Goal: Transaction & Acquisition: Purchase product/service

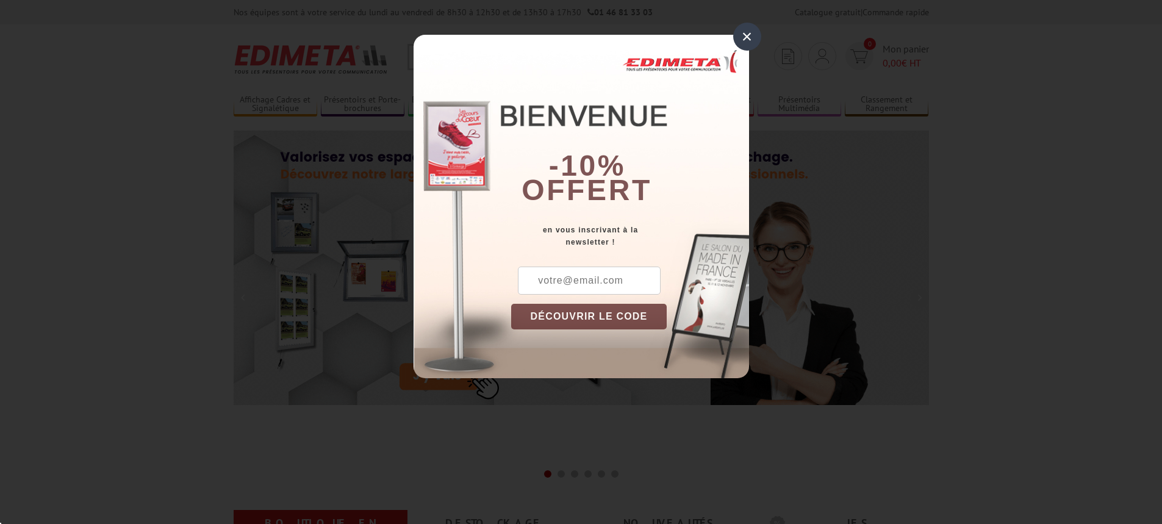
click at [747, 35] on div "×" at bounding box center [747, 37] width 28 height 28
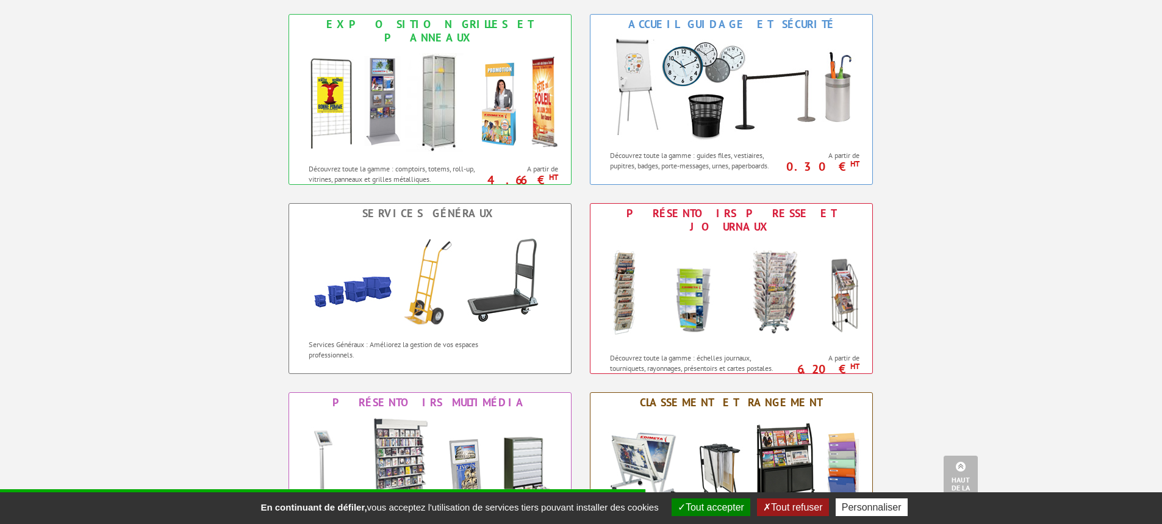
scroll to position [732, 0]
click at [724, 513] on button "Tout accepter" at bounding box center [711, 507] width 79 height 18
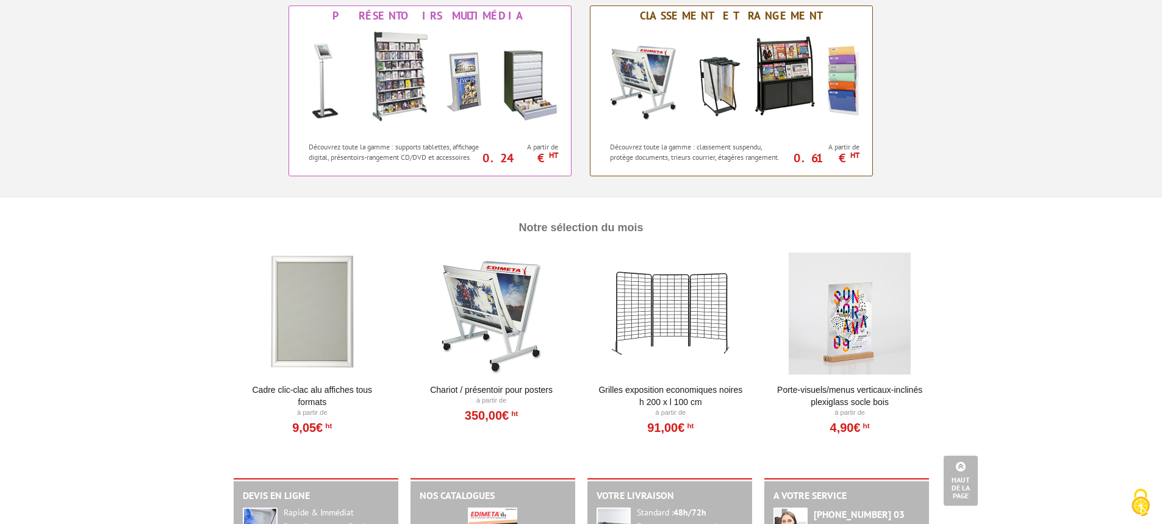
scroll to position [1159, 0]
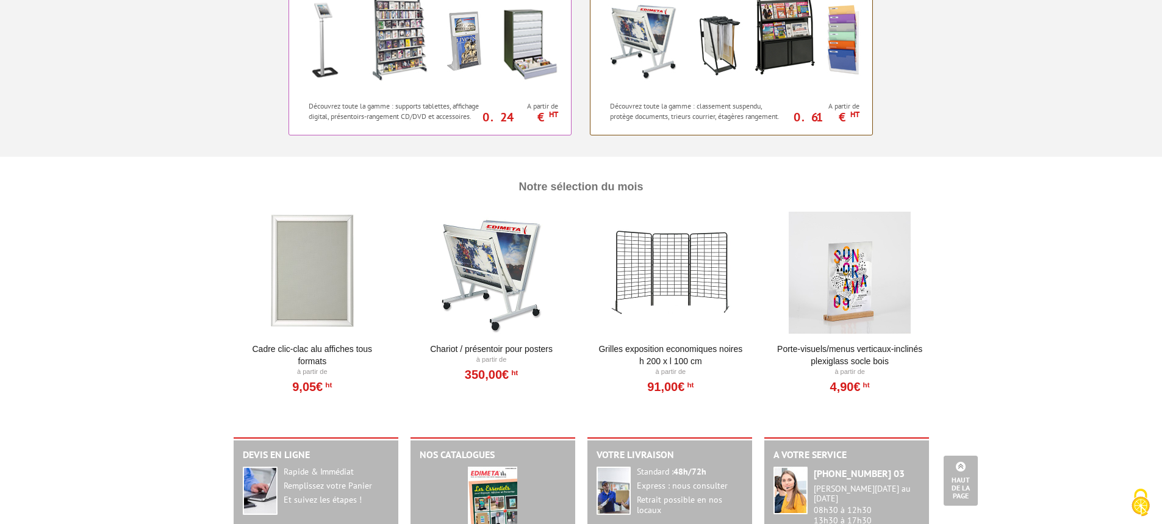
click at [845, 304] on div at bounding box center [850, 273] width 151 height 122
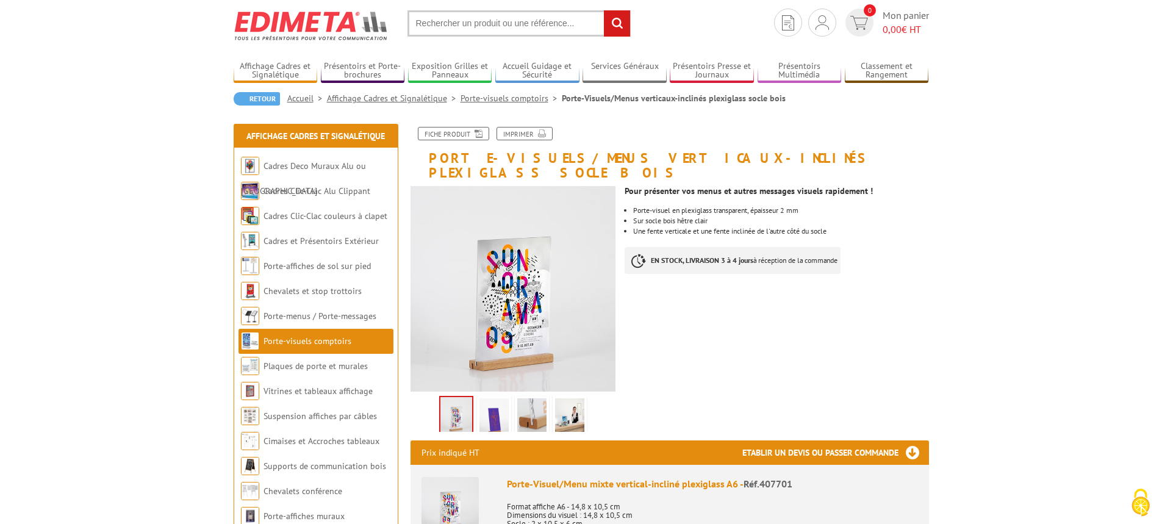
scroll to position [61, 0]
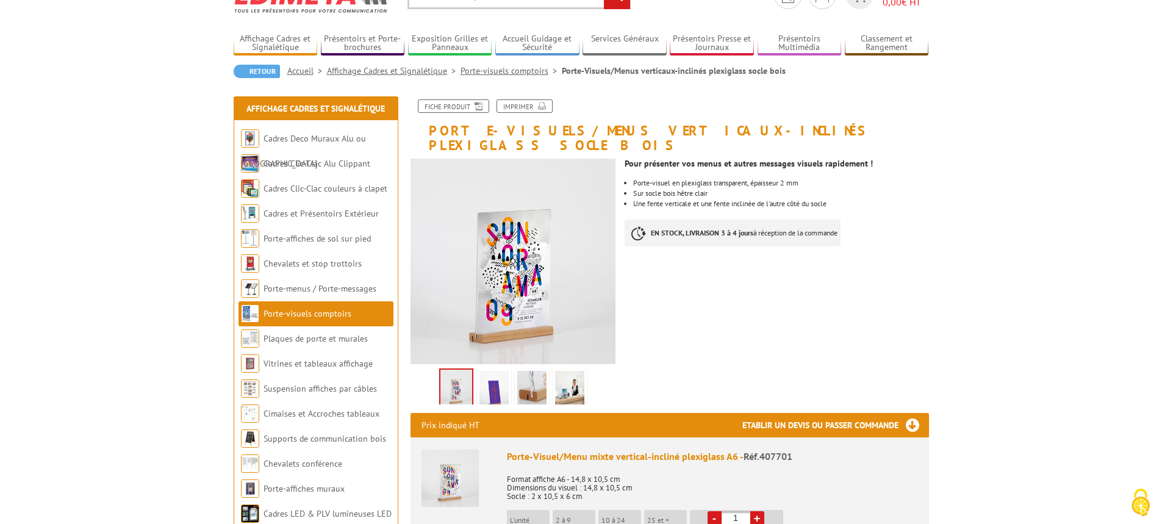
click at [525, 374] on img at bounding box center [531, 390] width 29 height 38
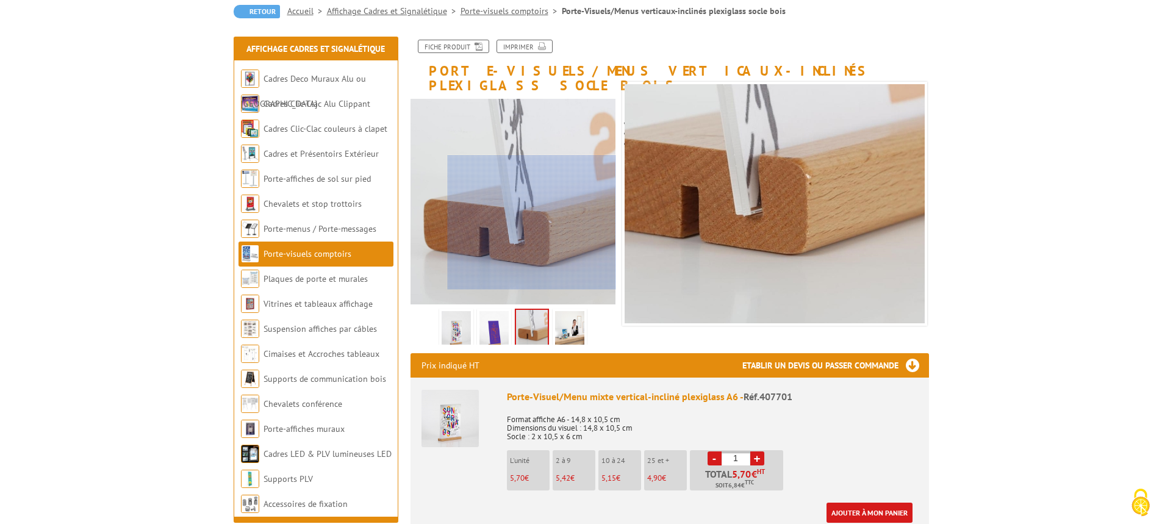
scroll to position [122, 0]
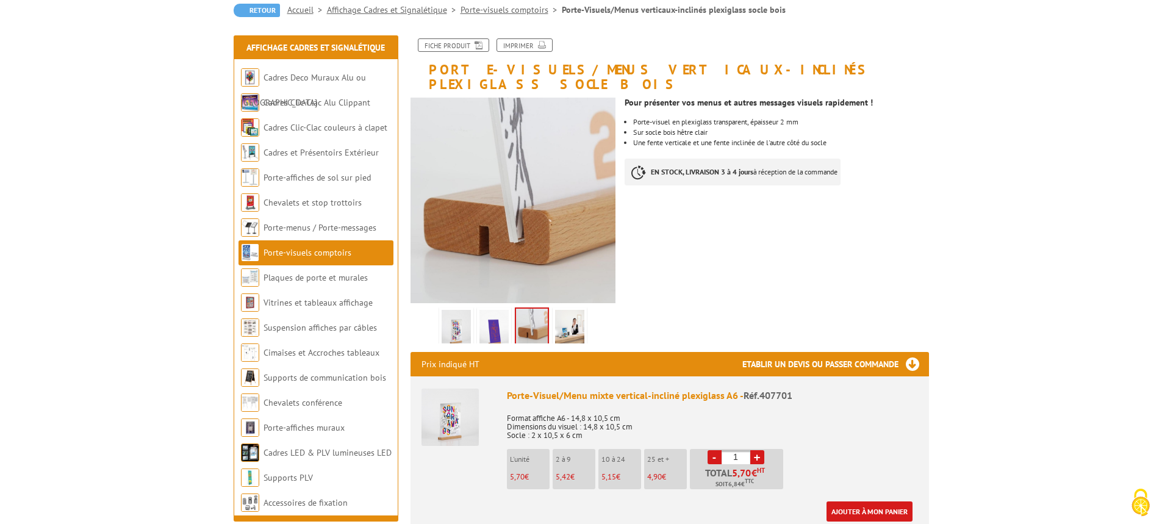
click at [576, 315] on img at bounding box center [569, 329] width 29 height 38
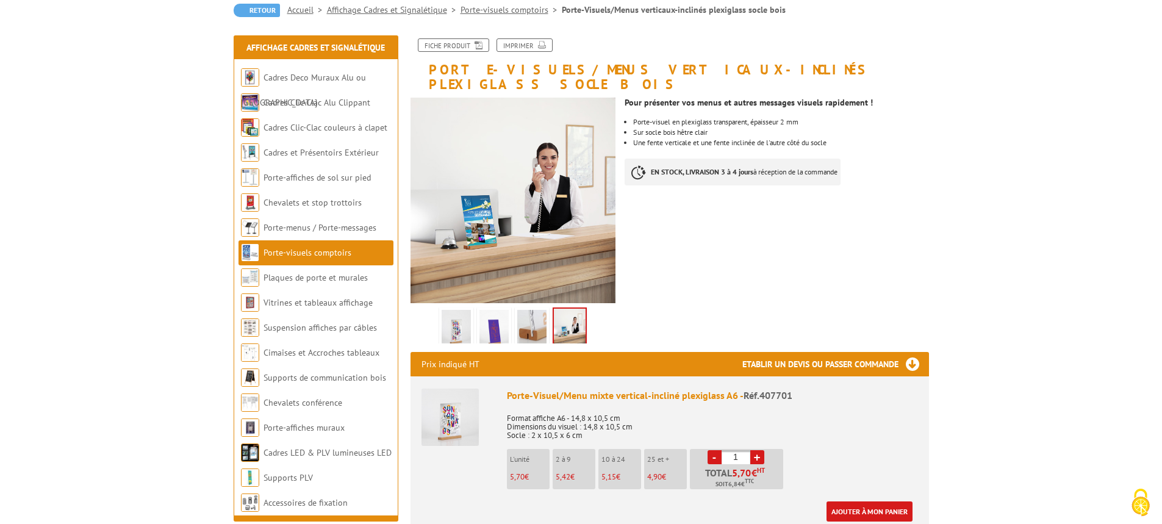
click at [463, 312] on img at bounding box center [456, 329] width 29 height 38
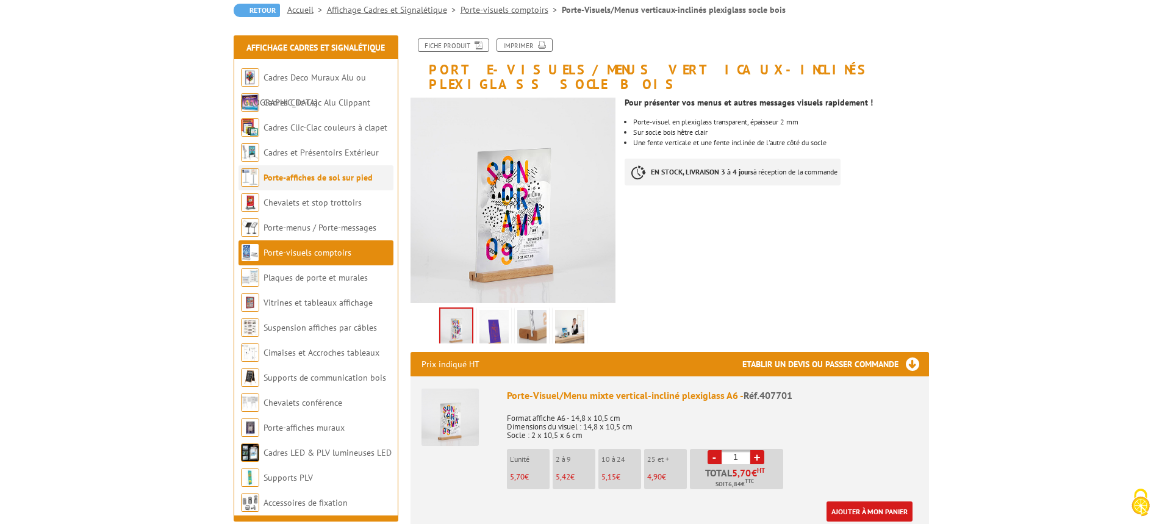
click at [303, 180] on link "Porte-affiches de sol sur pied" at bounding box center [318, 177] width 109 height 11
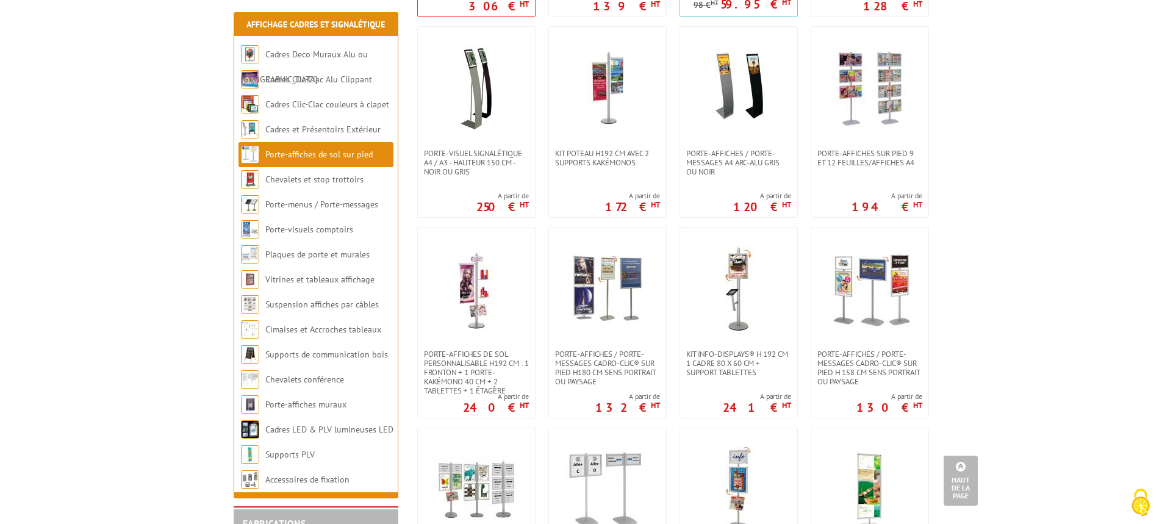
scroll to position [1708, 0]
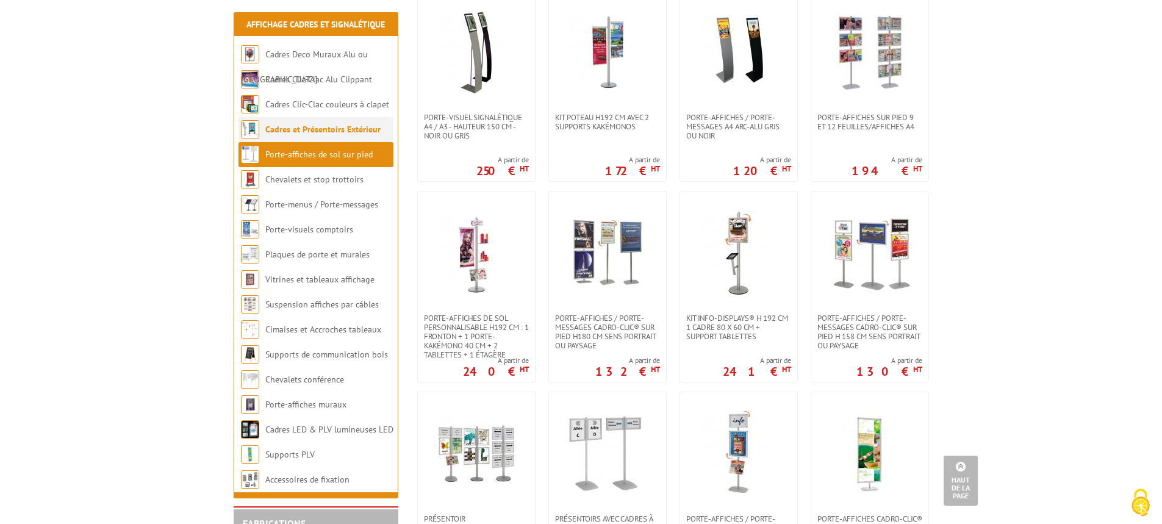
click at [326, 129] on link "Cadres et Présentoirs Extérieur" at bounding box center [322, 129] width 115 height 11
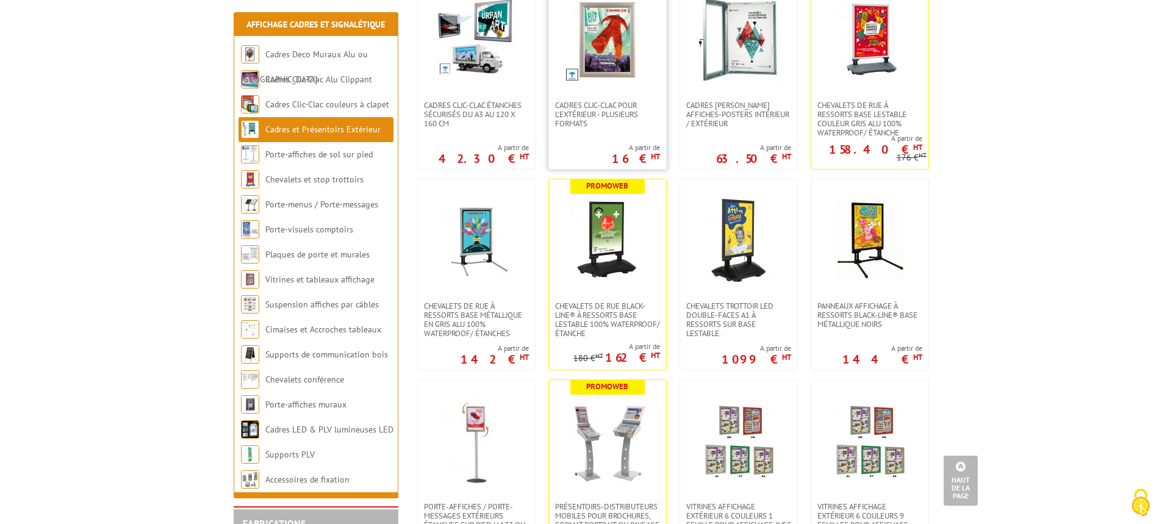
scroll to position [244, 0]
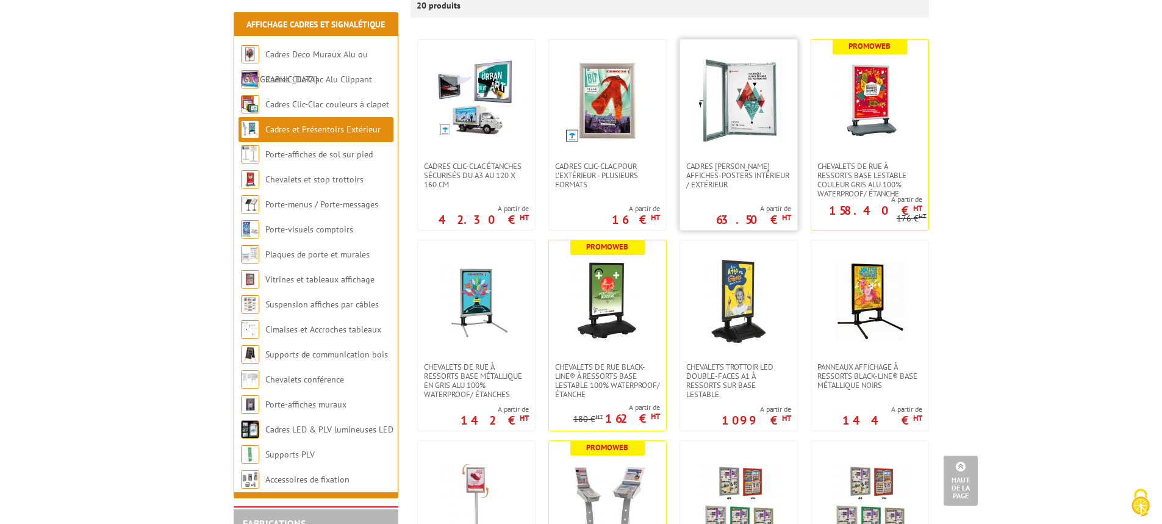
click at [729, 106] on img at bounding box center [738, 100] width 85 height 85
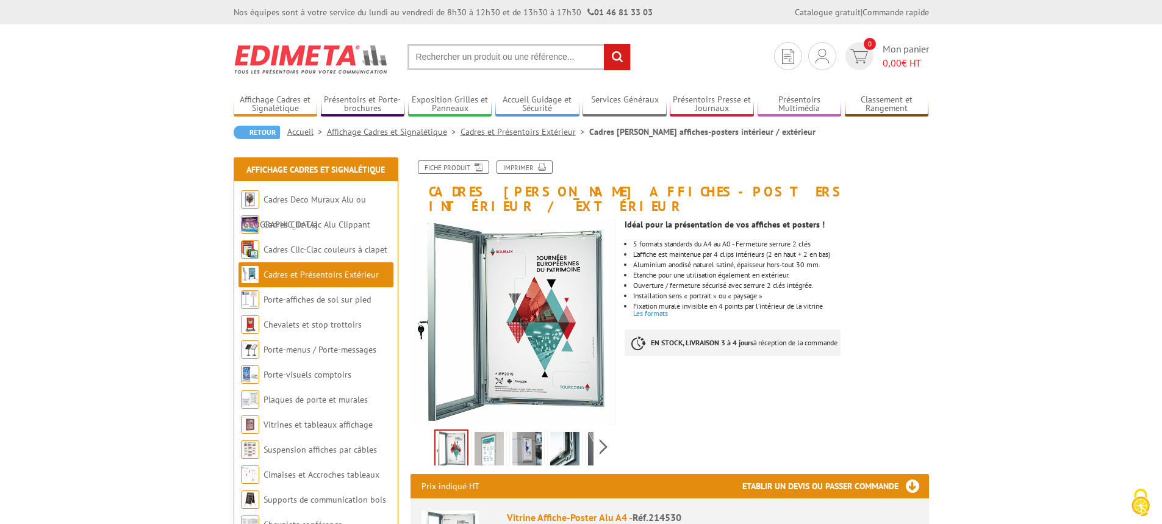
click at [494, 437] on img at bounding box center [489, 451] width 29 height 38
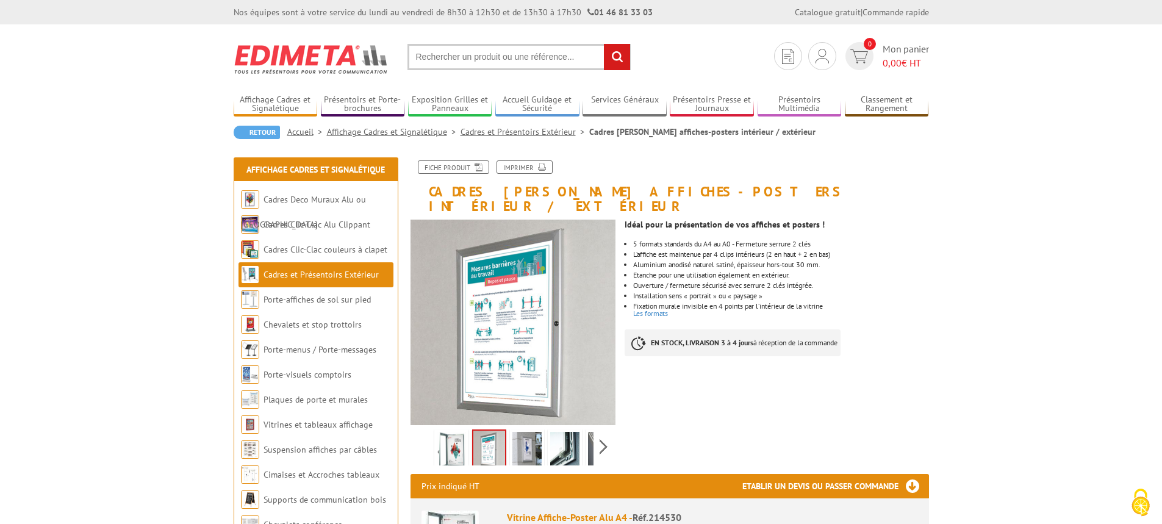
click at [521, 432] on img at bounding box center [527, 451] width 29 height 38
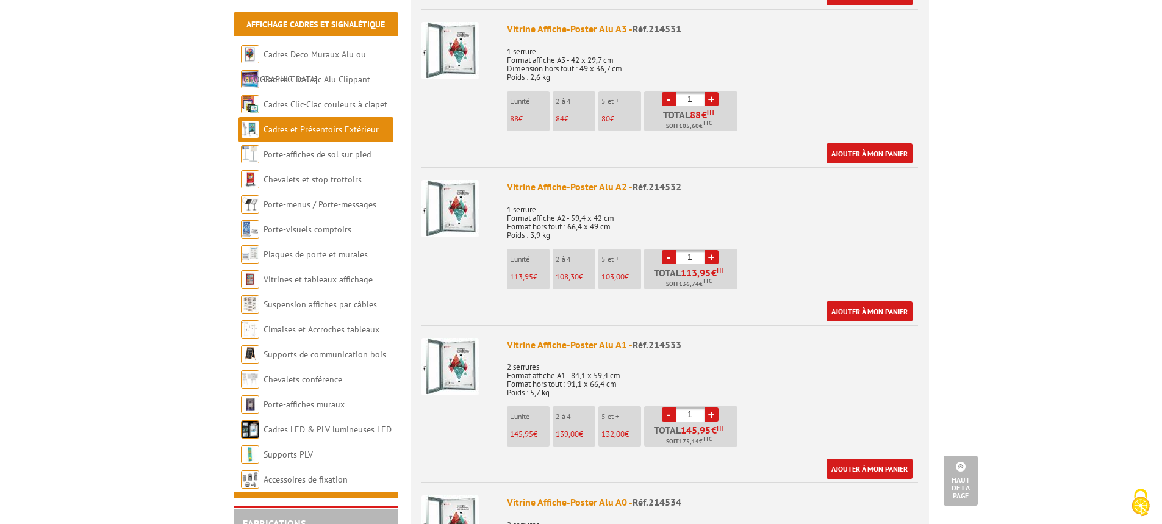
scroll to position [671, 0]
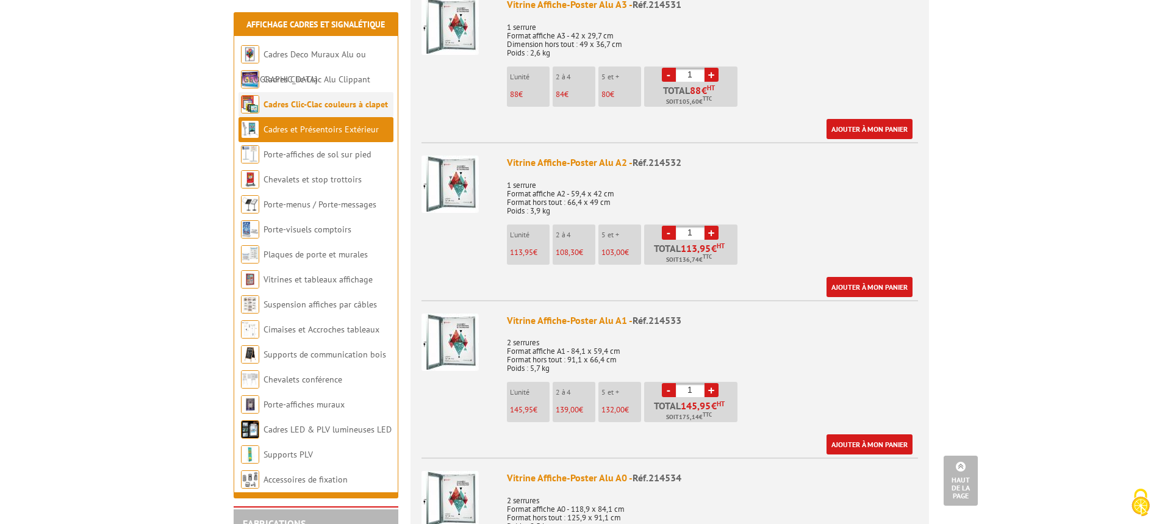
click at [301, 104] on link "Cadres Clic-Clac couleurs à clapet" at bounding box center [326, 104] width 124 height 11
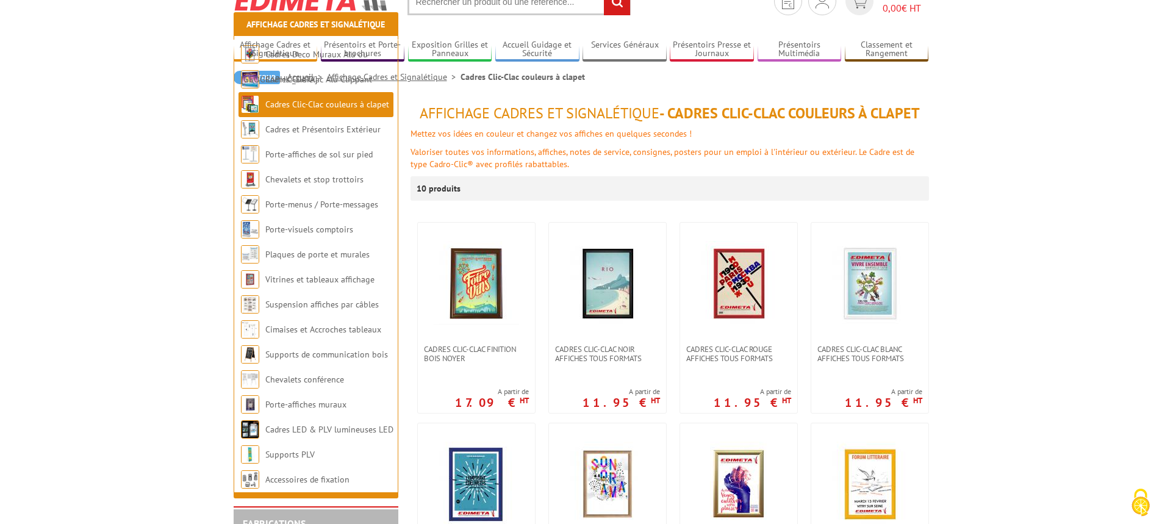
scroll to position [305, 0]
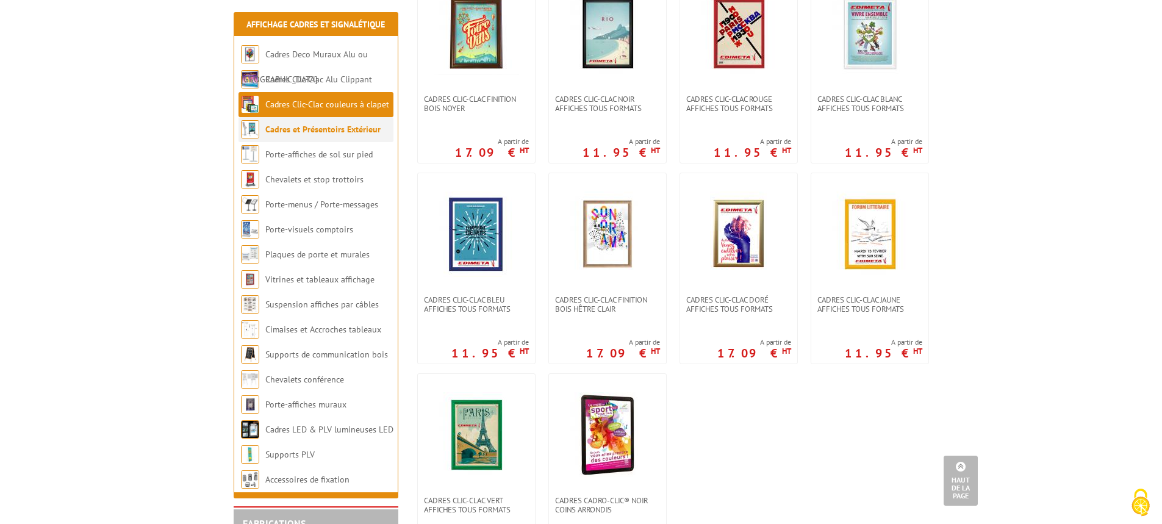
click at [299, 132] on link "Cadres et Présentoirs Extérieur" at bounding box center [322, 129] width 115 height 11
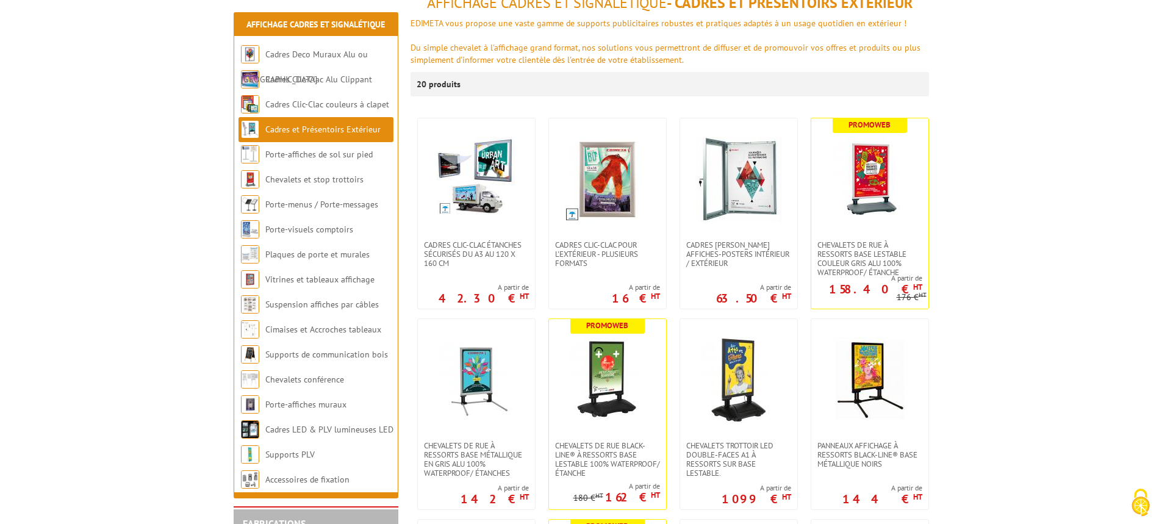
scroll to position [183, 0]
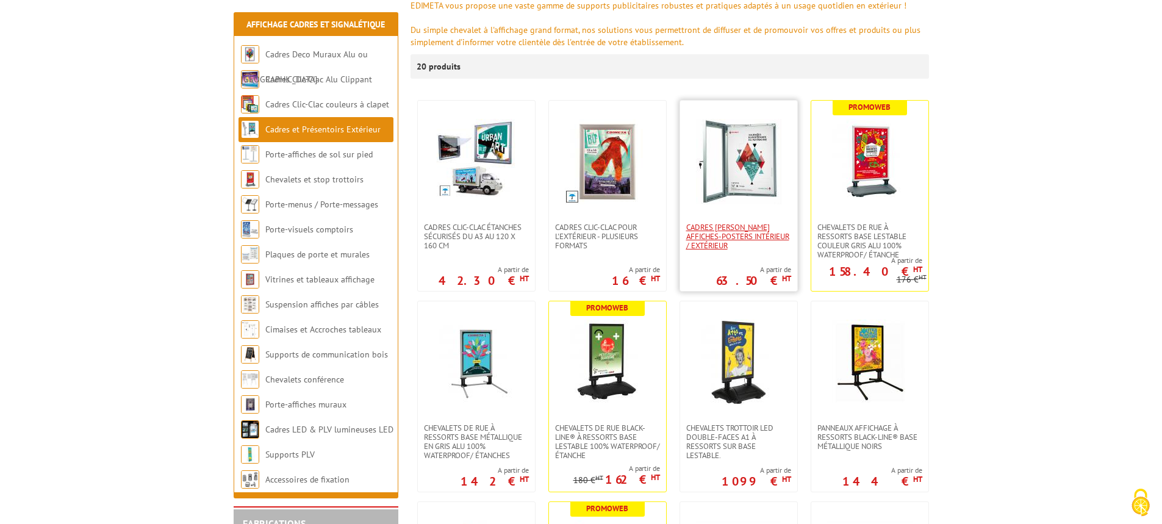
click at [741, 226] on span "Cadres [PERSON_NAME] affiches-posters intérieur / extérieur" at bounding box center [738, 236] width 105 height 27
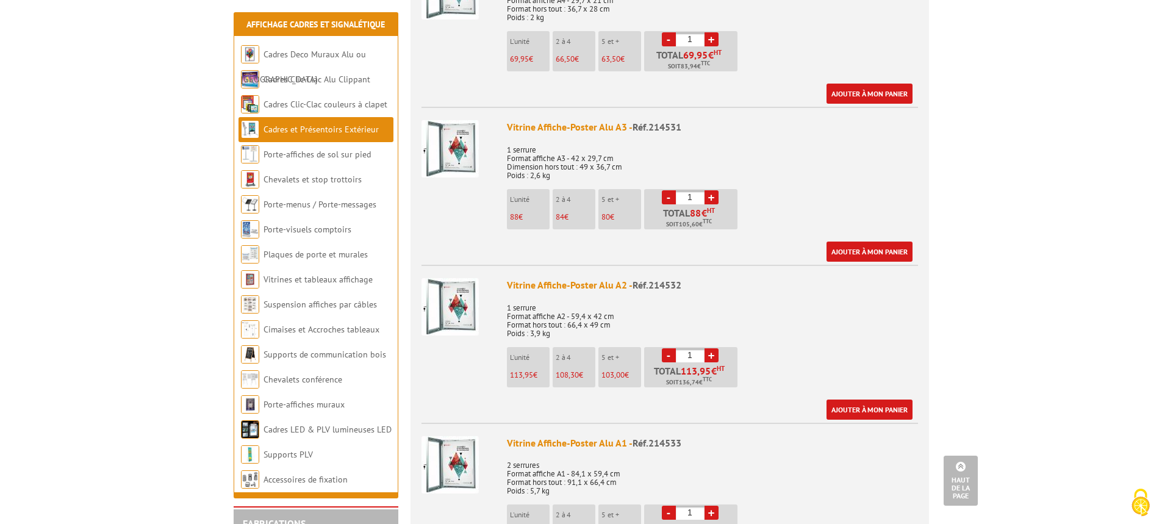
scroll to position [549, 0]
click at [469, 291] on img at bounding box center [450, 306] width 57 height 57
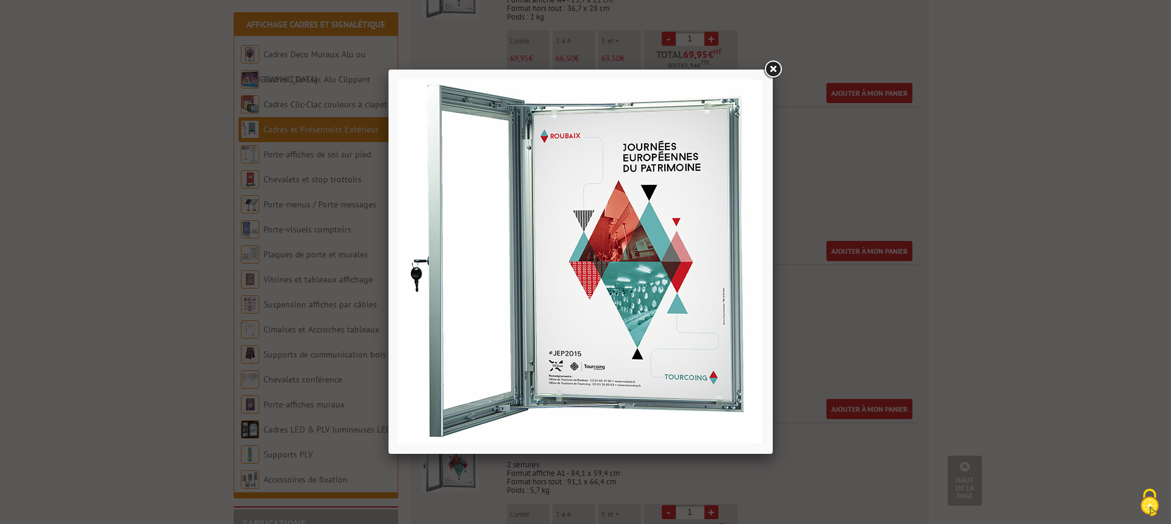
click at [780, 71] on link at bounding box center [773, 70] width 22 height 22
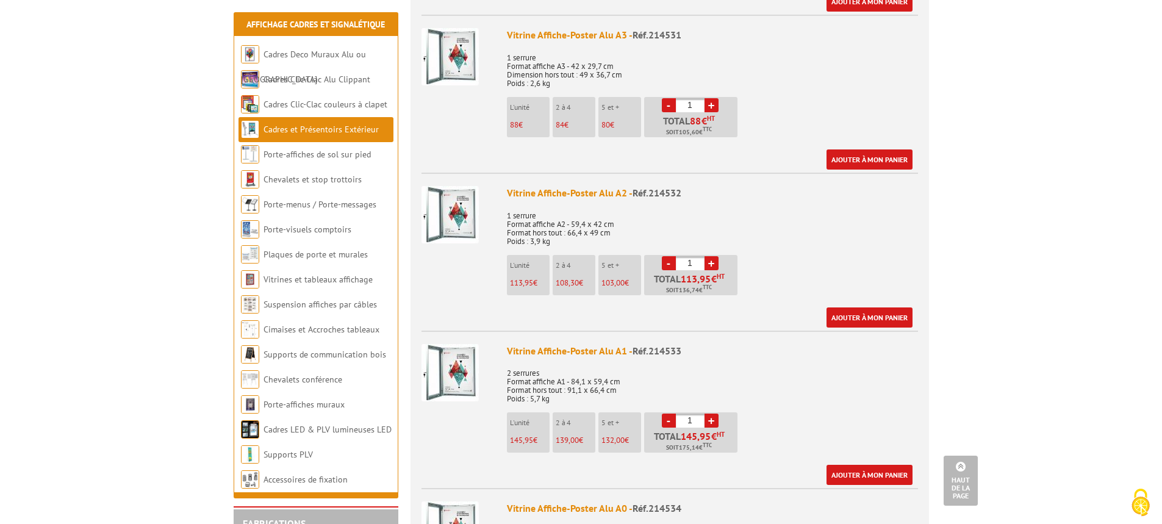
scroll to position [671, 0]
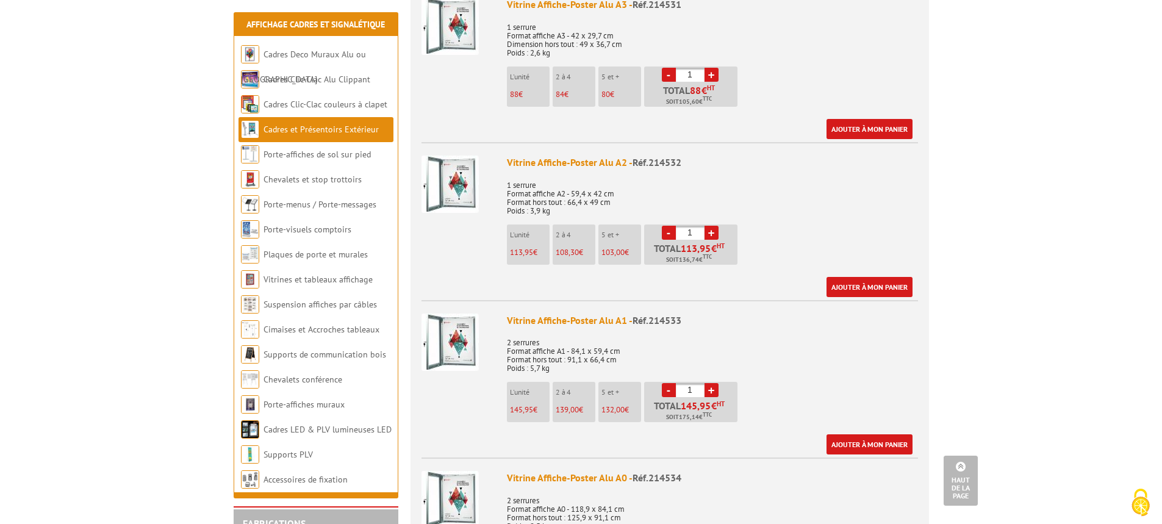
click at [466, 325] on img at bounding box center [450, 342] width 57 height 57
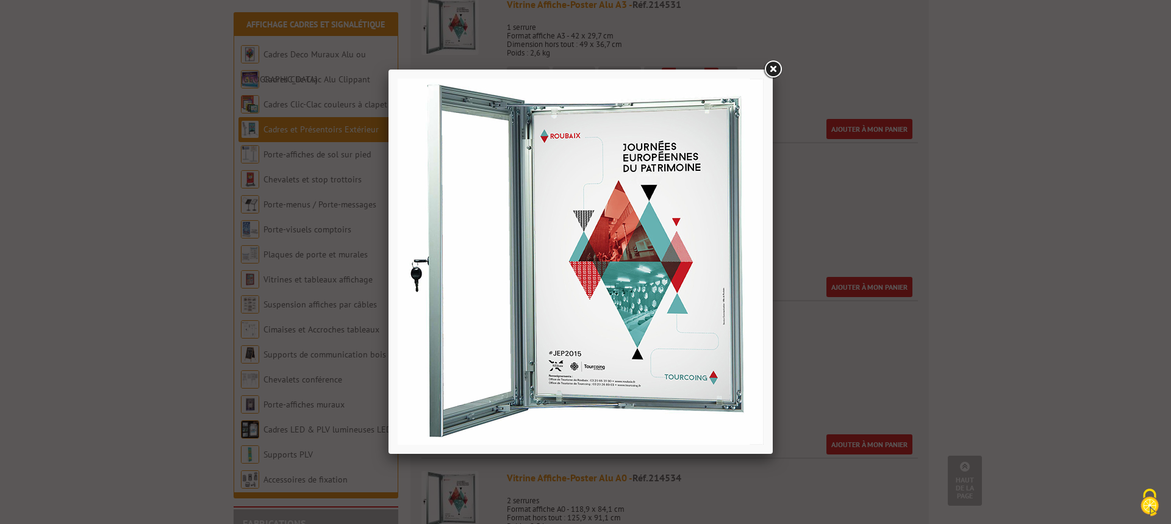
click at [775, 71] on link at bounding box center [773, 70] width 22 height 22
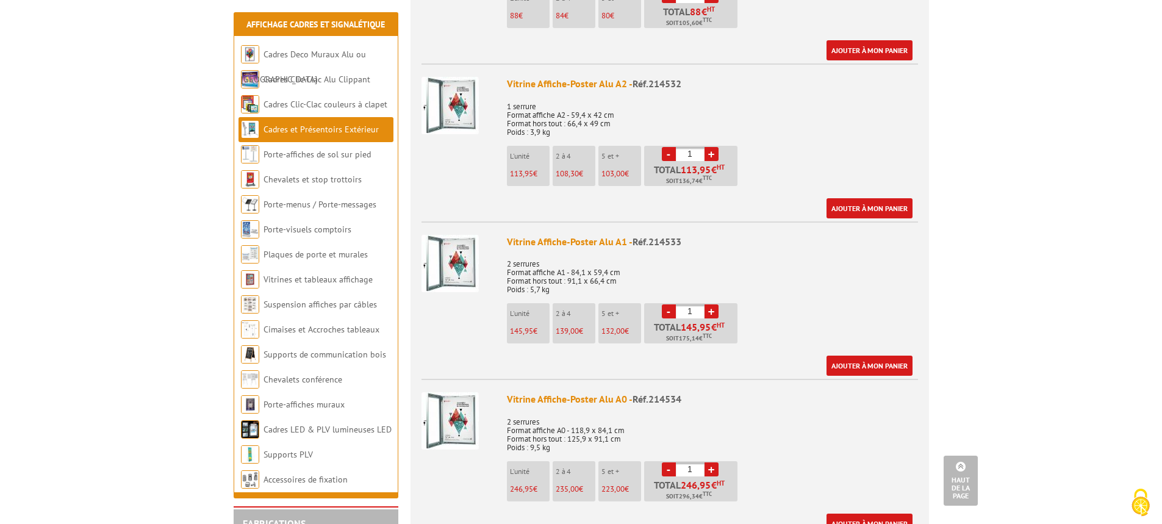
scroll to position [732, 0]
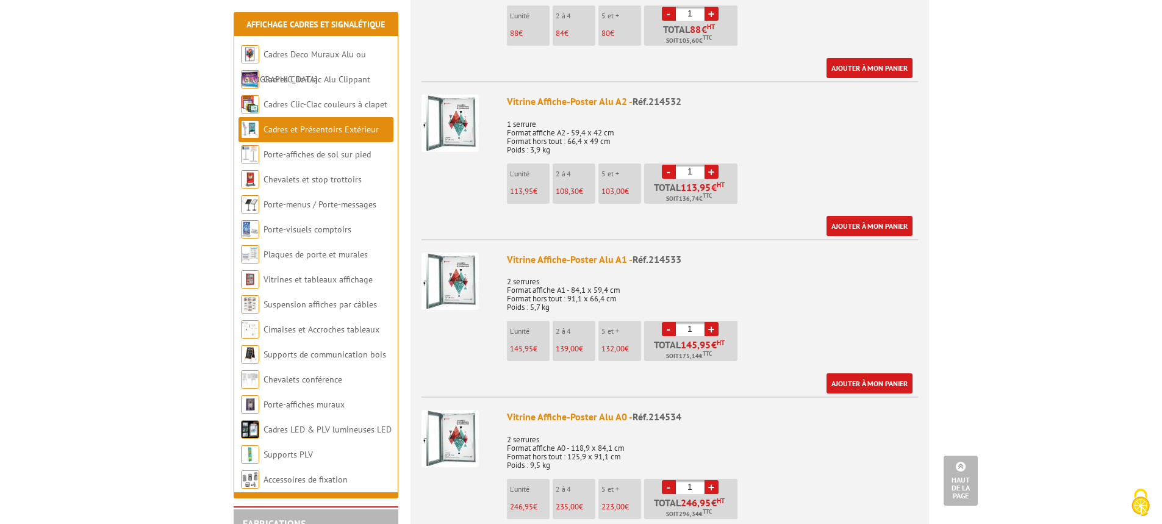
click at [457, 271] on img at bounding box center [450, 281] width 57 height 57
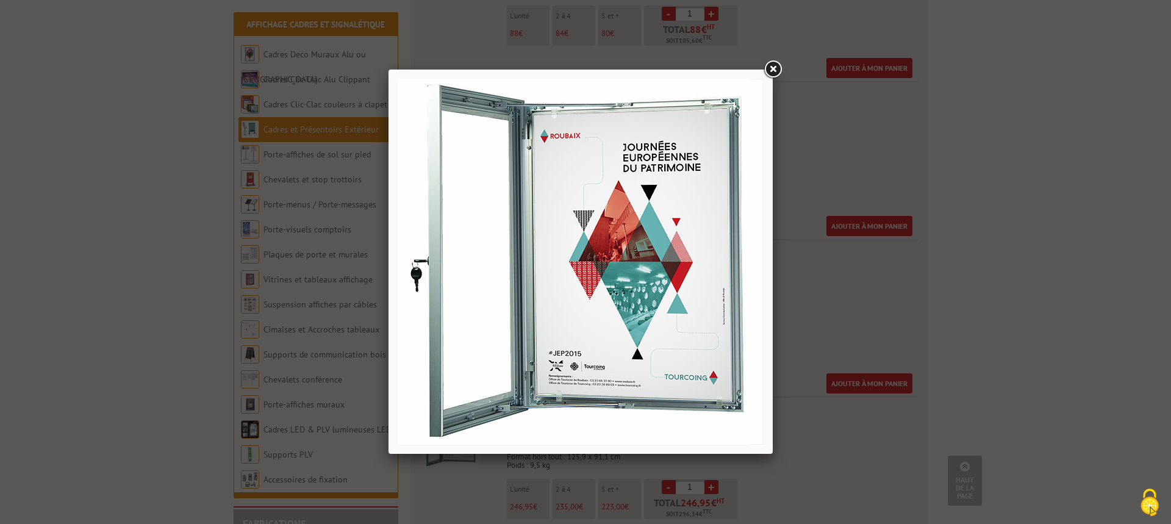
click at [774, 65] on link at bounding box center [773, 70] width 22 height 22
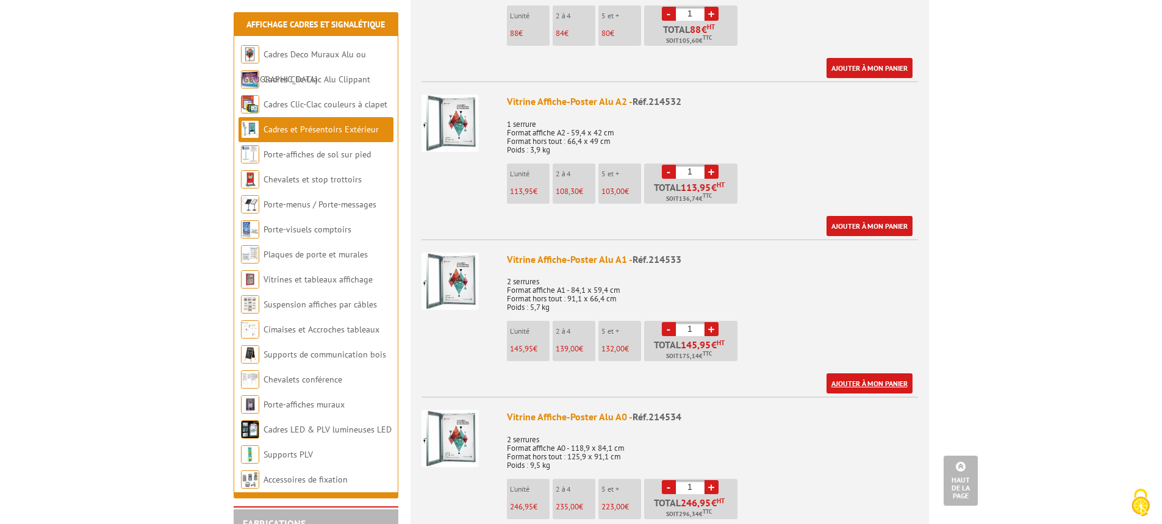
click at [873, 373] on link "Ajouter à mon panier" at bounding box center [870, 383] width 86 height 20
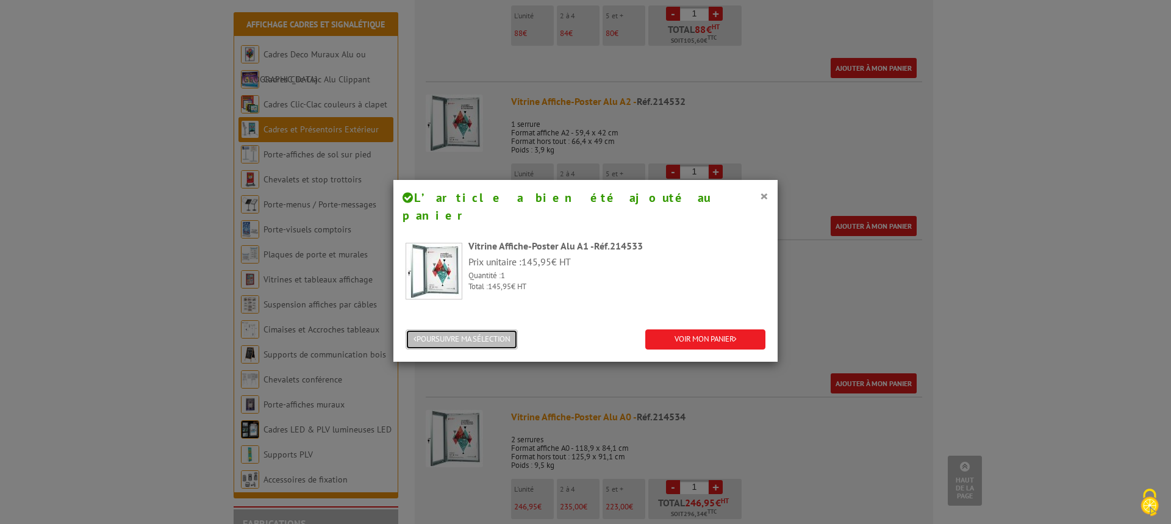
click at [445, 329] on button "POURSUIVRE MA SÉLECTION" at bounding box center [462, 339] width 112 height 20
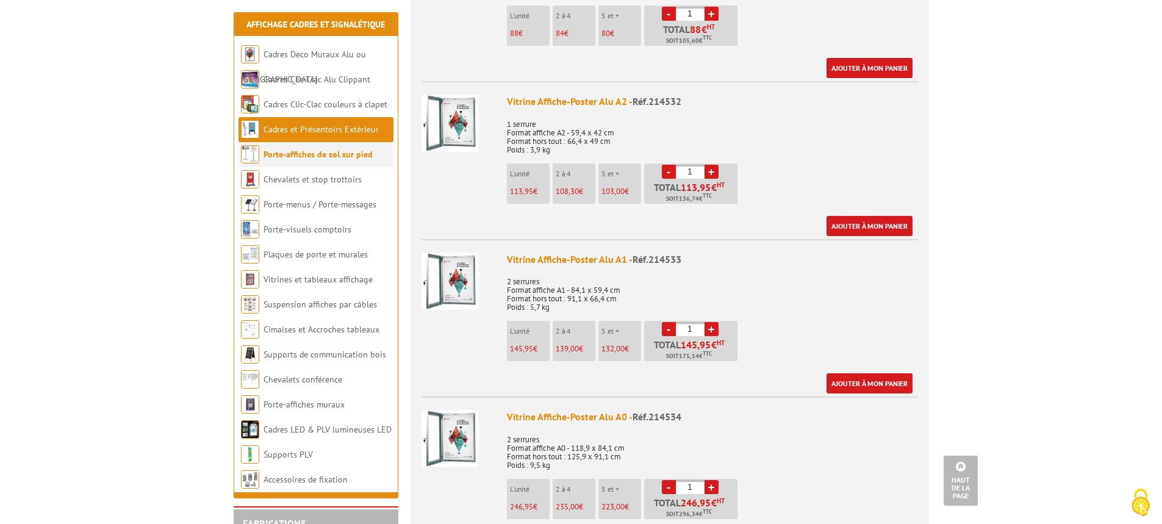
click at [304, 157] on link "Porte-affiches de sol sur pied" at bounding box center [318, 154] width 109 height 11
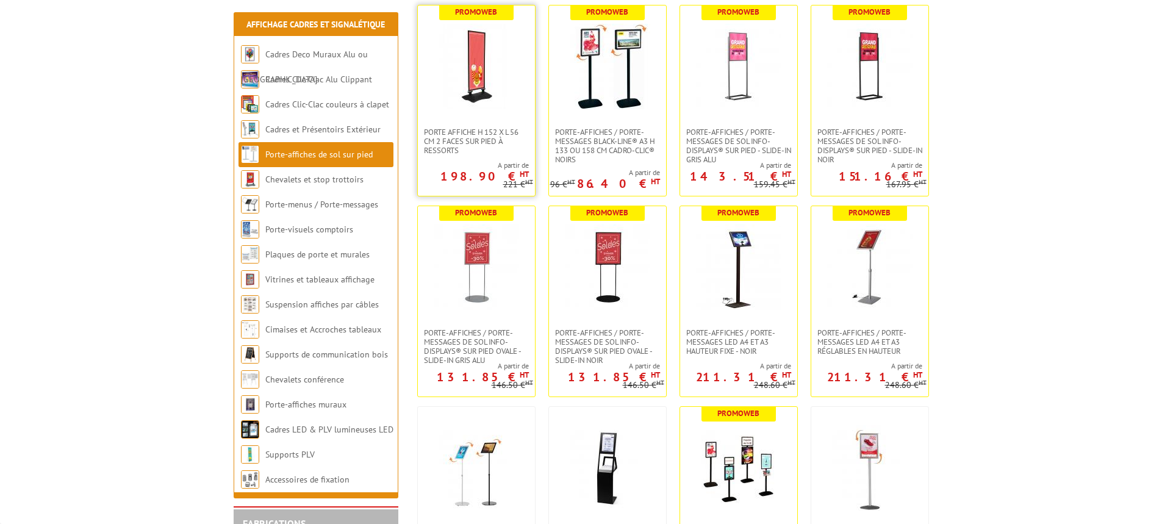
scroll to position [305, 0]
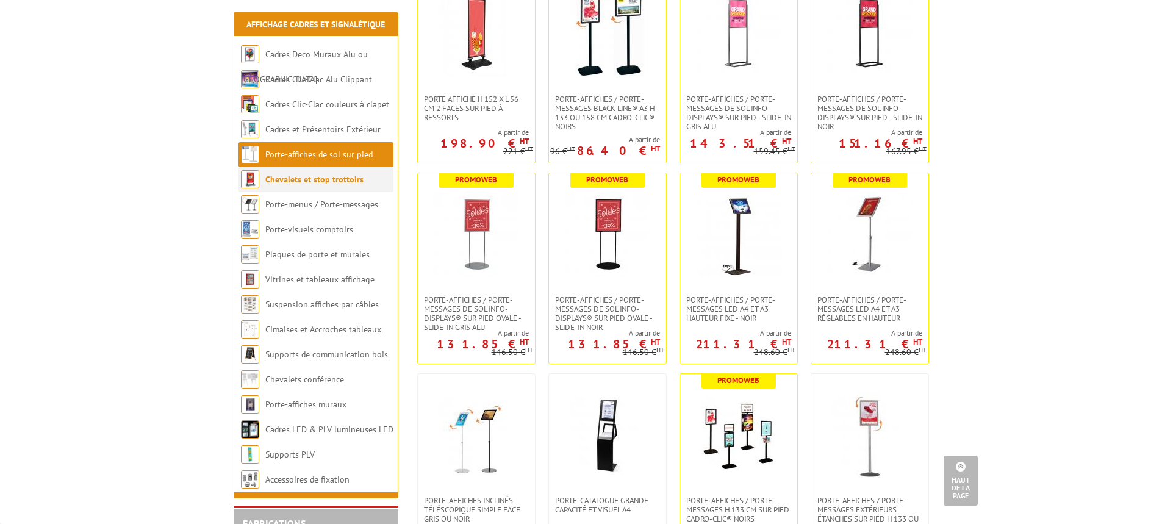
click at [295, 176] on link "Chevalets et stop trottoirs" at bounding box center [314, 179] width 98 height 11
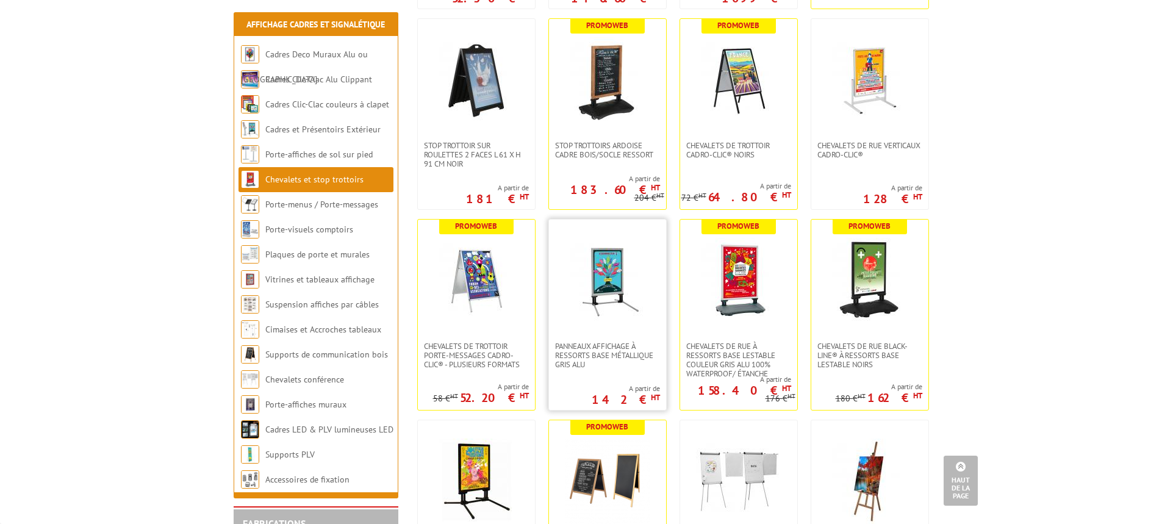
scroll to position [671, 0]
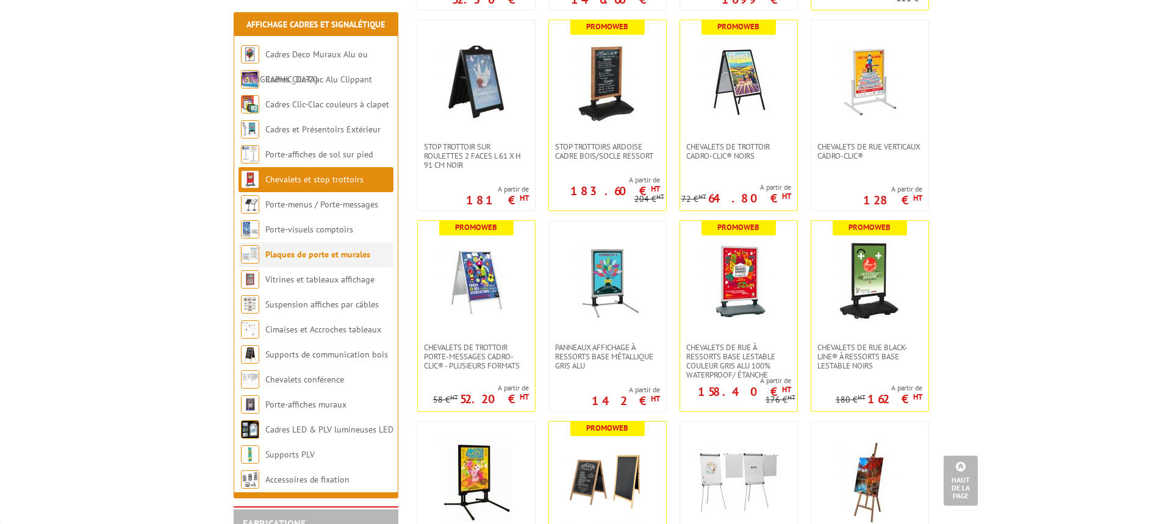
click at [303, 254] on link "Plaques de porte et murales" at bounding box center [317, 254] width 105 height 11
click at [318, 256] on link "Plaques de porte et murales" at bounding box center [317, 254] width 105 height 11
click at [309, 284] on link "Vitrines et tableaux affichage" at bounding box center [320, 279] width 110 height 11
click at [315, 304] on link "Suspension affiches par câbles" at bounding box center [322, 304] width 114 height 11
click at [330, 303] on link "Suspension affiches par câbles" at bounding box center [322, 304] width 114 height 11
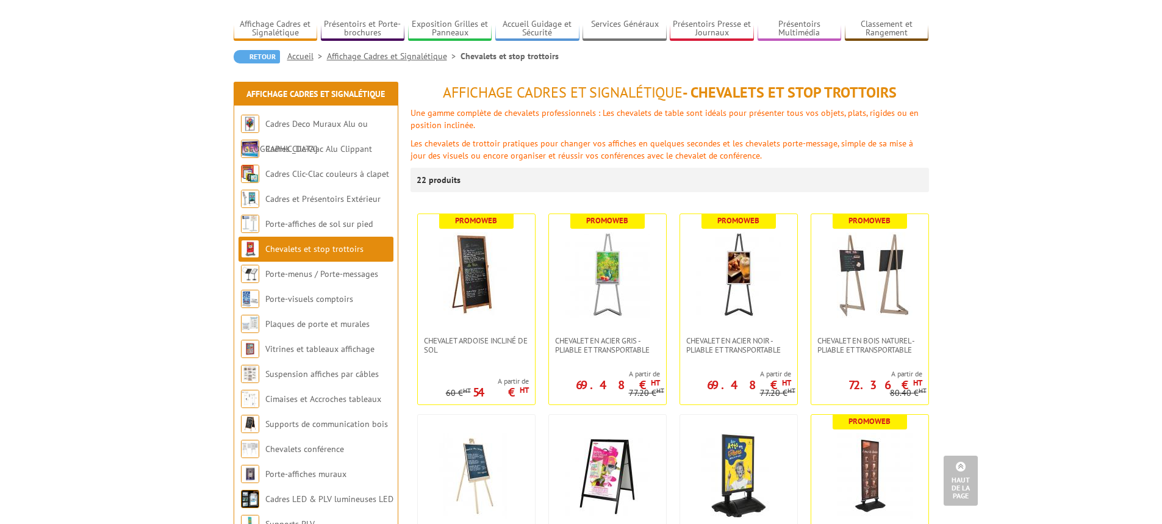
scroll to position [0, 0]
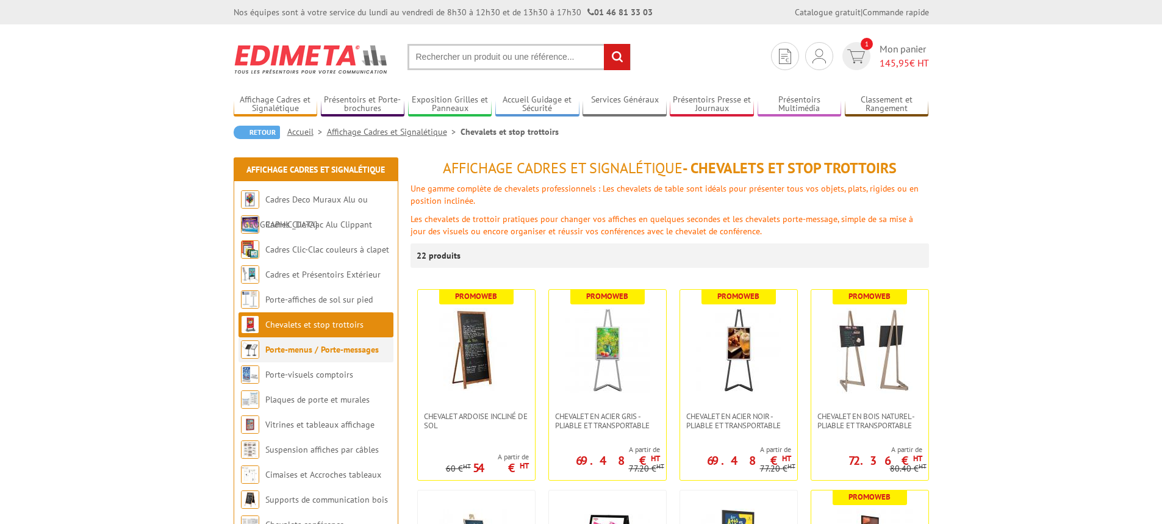
click at [318, 353] on link "Porte-menus / Porte-messages" at bounding box center [321, 349] width 113 height 11
click at [322, 197] on link "Cadres Deco Muraux Alu ou [GEOGRAPHIC_DATA]" at bounding box center [304, 212] width 127 height 36
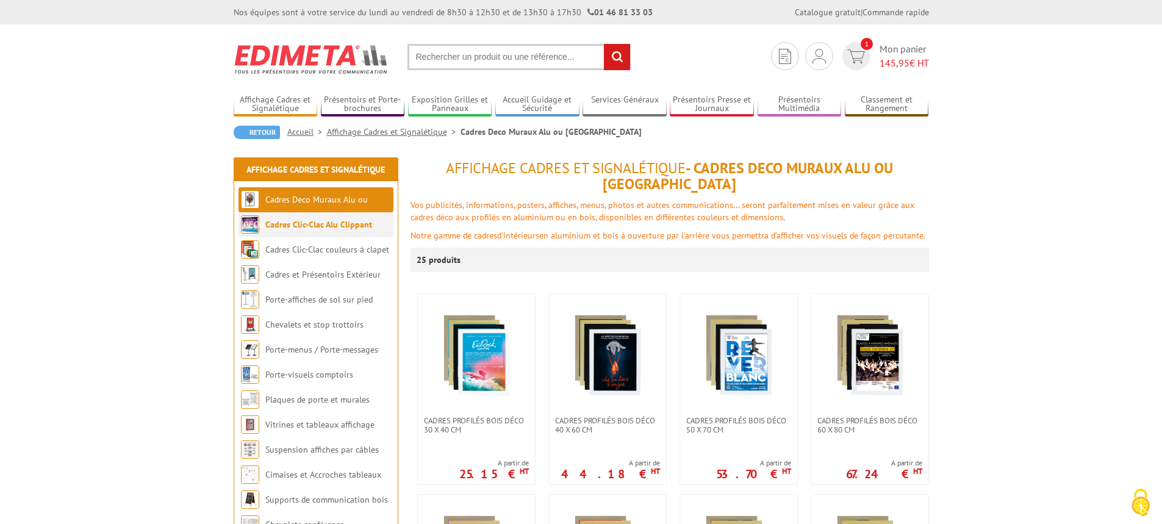
click at [315, 226] on link "Cadres Clic-Clac Alu Clippant" at bounding box center [318, 224] width 107 height 11
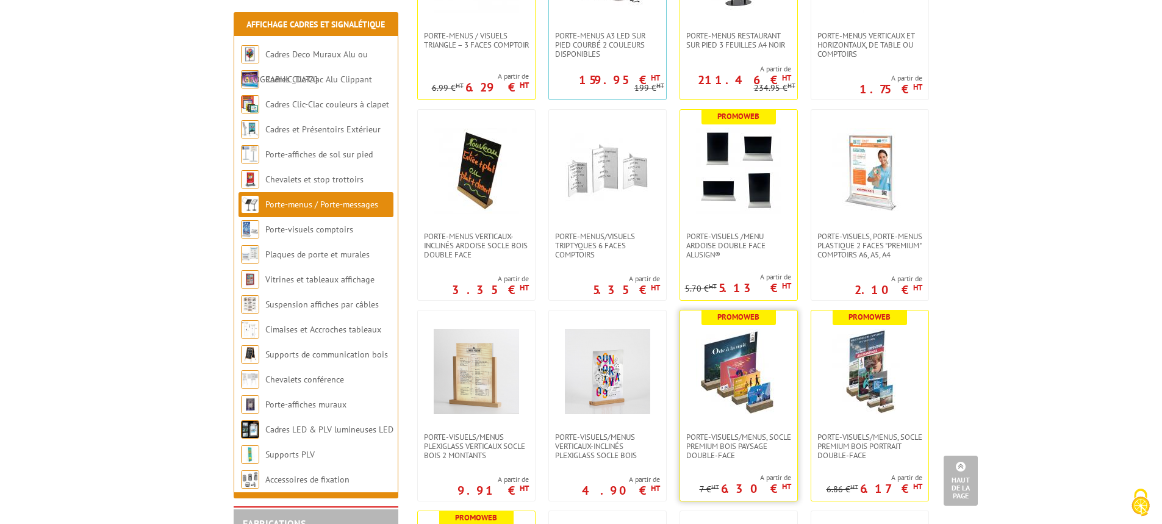
scroll to position [1342, 0]
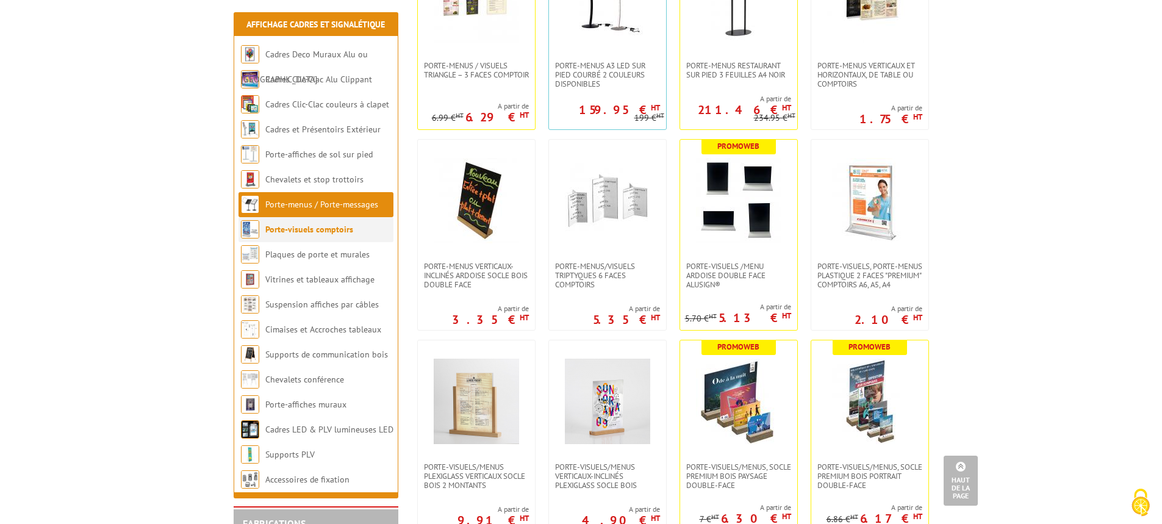
click at [281, 232] on link "Porte-visuels comptoirs" at bounding box center [309, 229] width 88 height 11
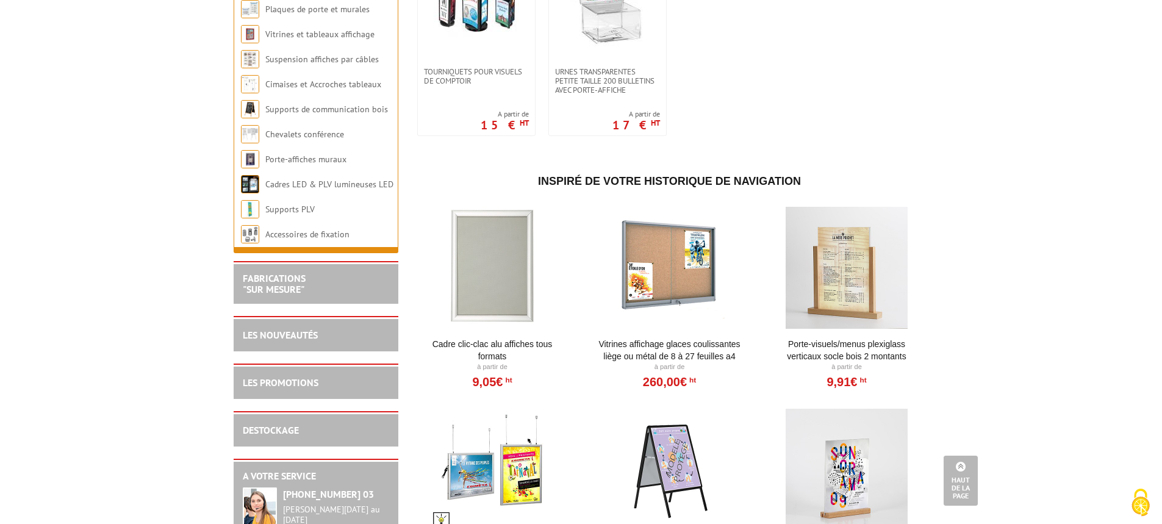
scroll to position [1094, 0]
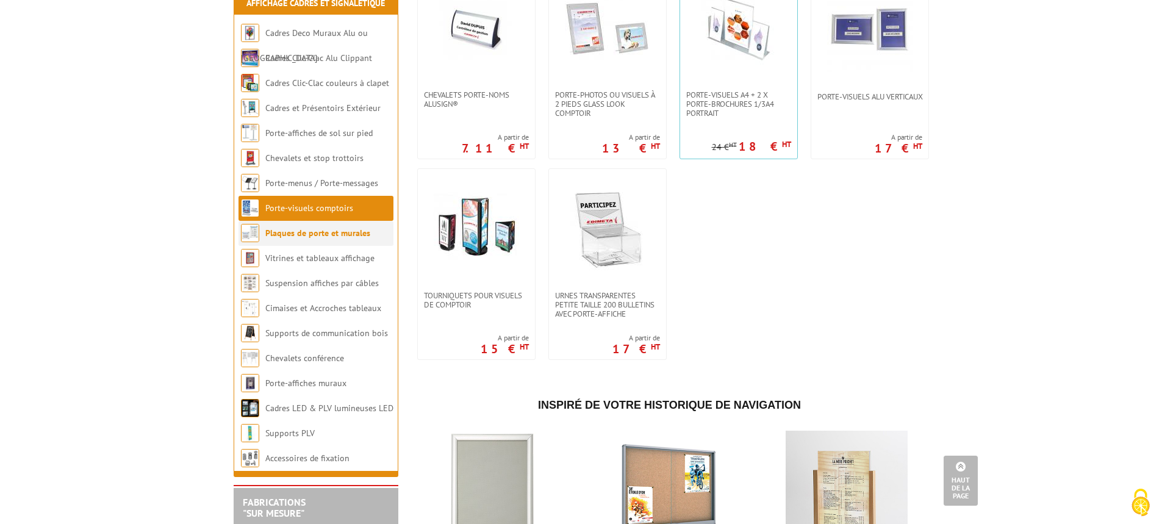
click at [321, 239] on link "Plaques de porte et murales" at bounding box center [317, 233] width 105 height 11
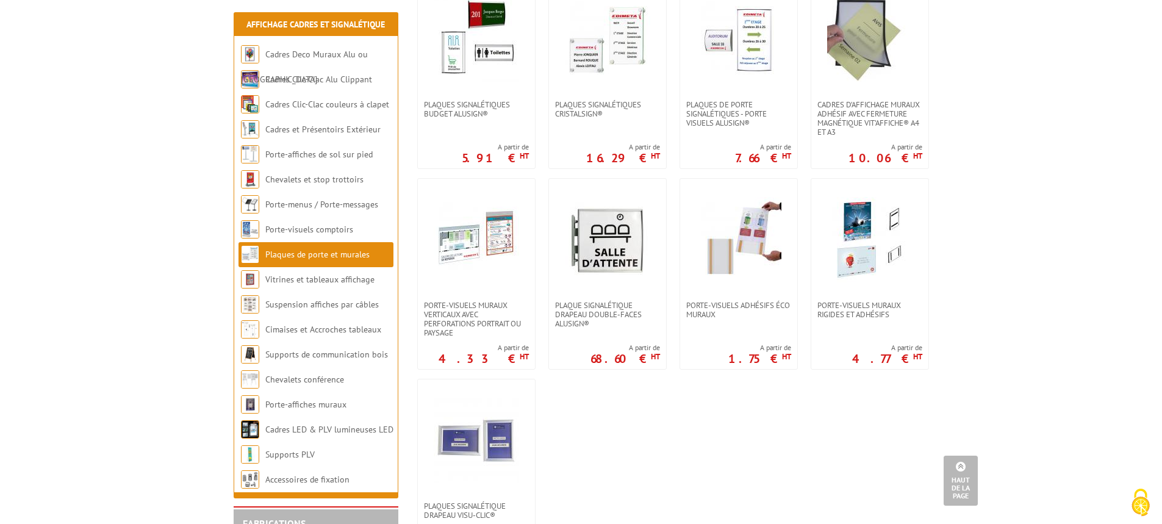
scroll to position [610, 0]
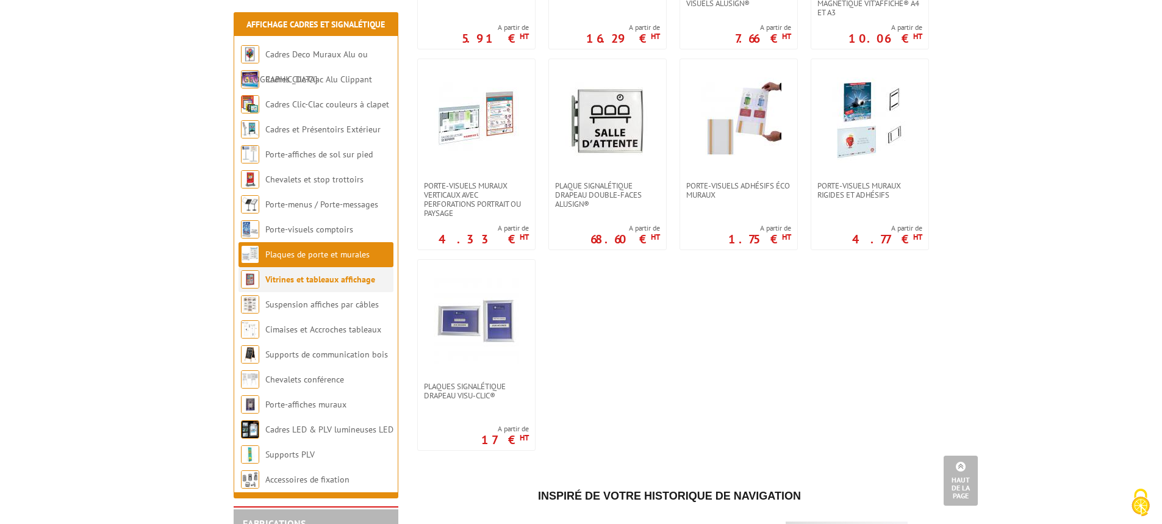
click at [321, 277] on link "Vitrines et tableaux affichage" at bounding box center [320, 279] width 110 height 11
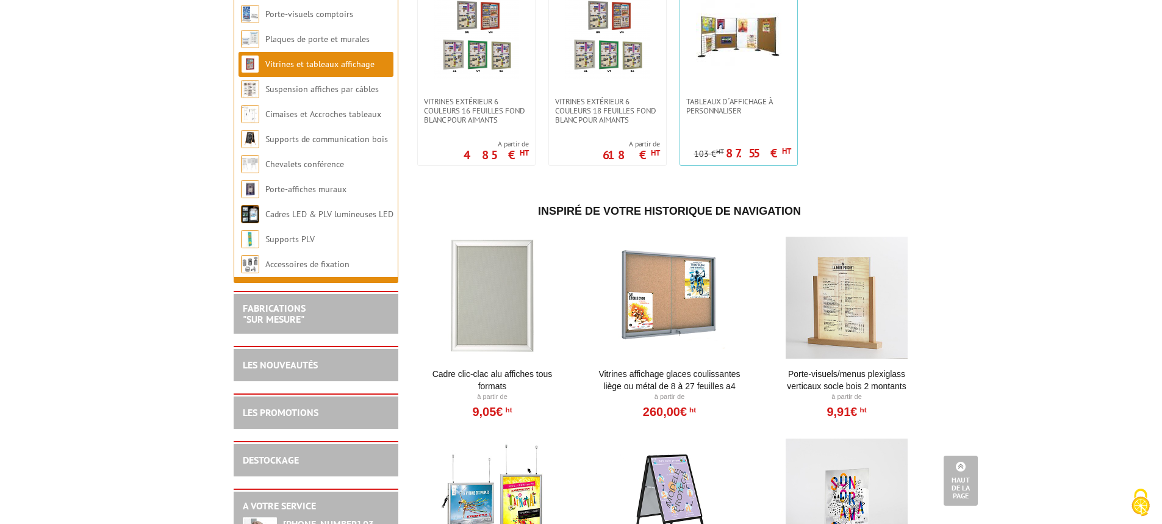
scroll to position [1281, 0]
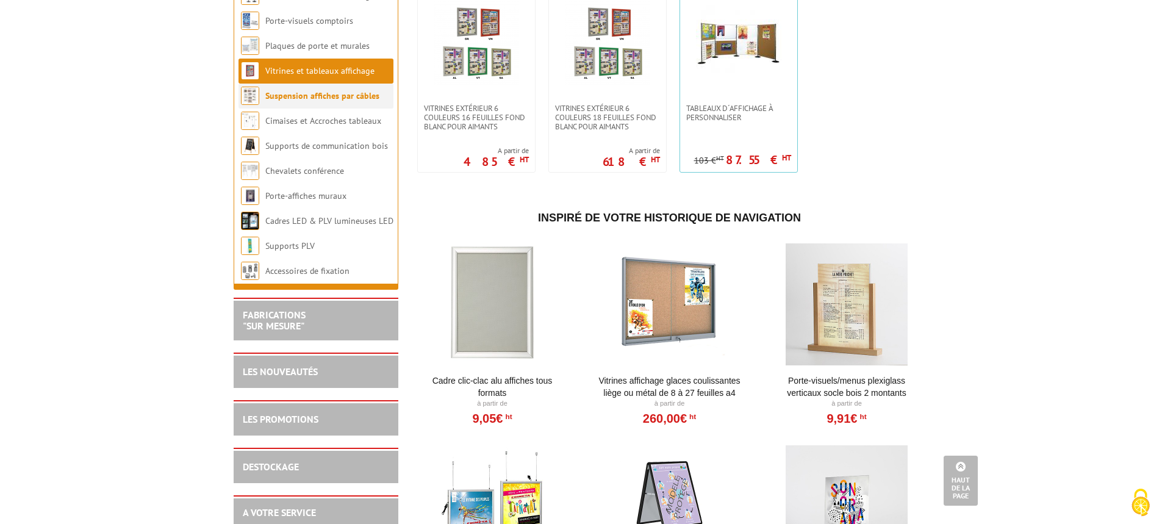
click at [311, 101] on link "Suspension affiches par câbles" at bounding box center [322, 95] width 114 height 11
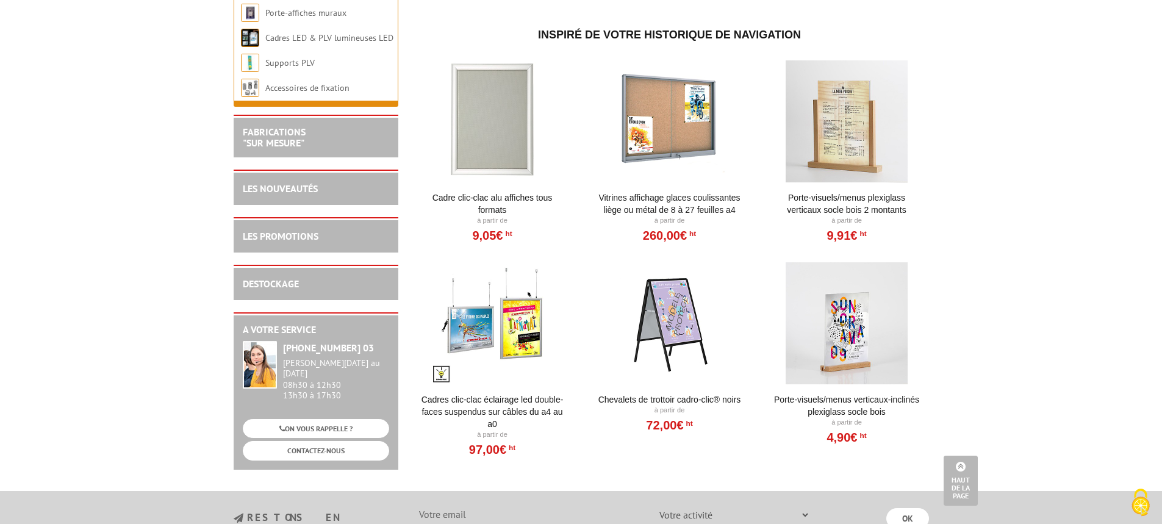
scroll to position [1159, 0]
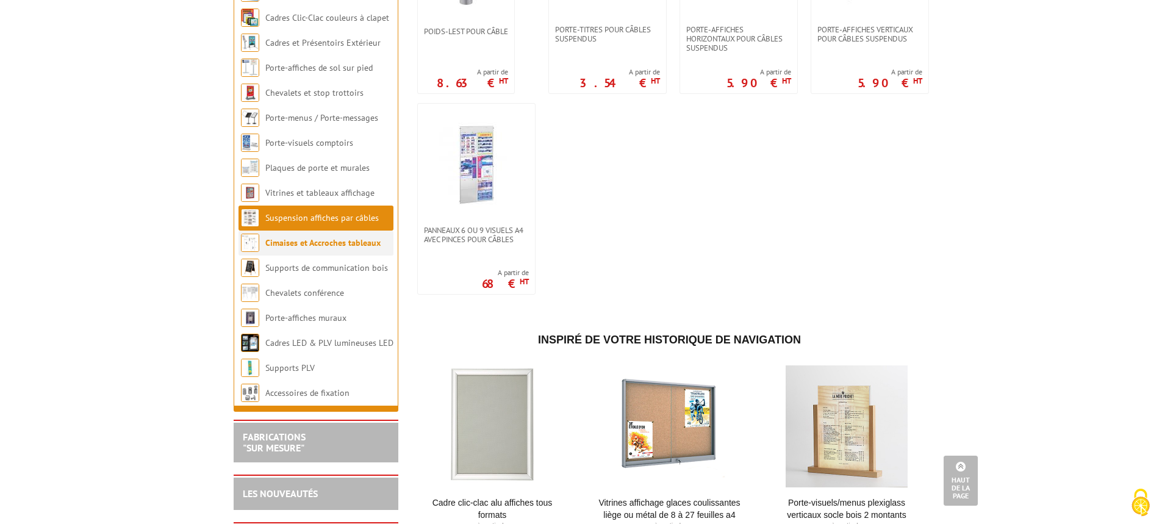
click at [301, 256] on li "Cimaises et Accroches tableaux" at bounding box center [316, 243] width 155 height 25
click at [301, 248] on link "Cimaises et Accroches tableaux" at bounding box center [322, 242] width 115 height 11
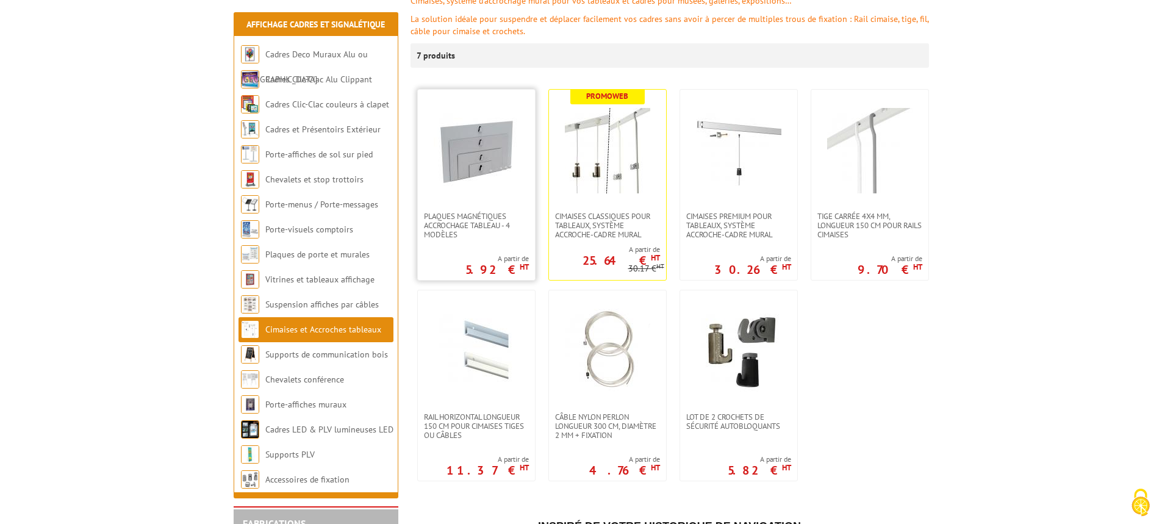
scroll to position [244, 0]
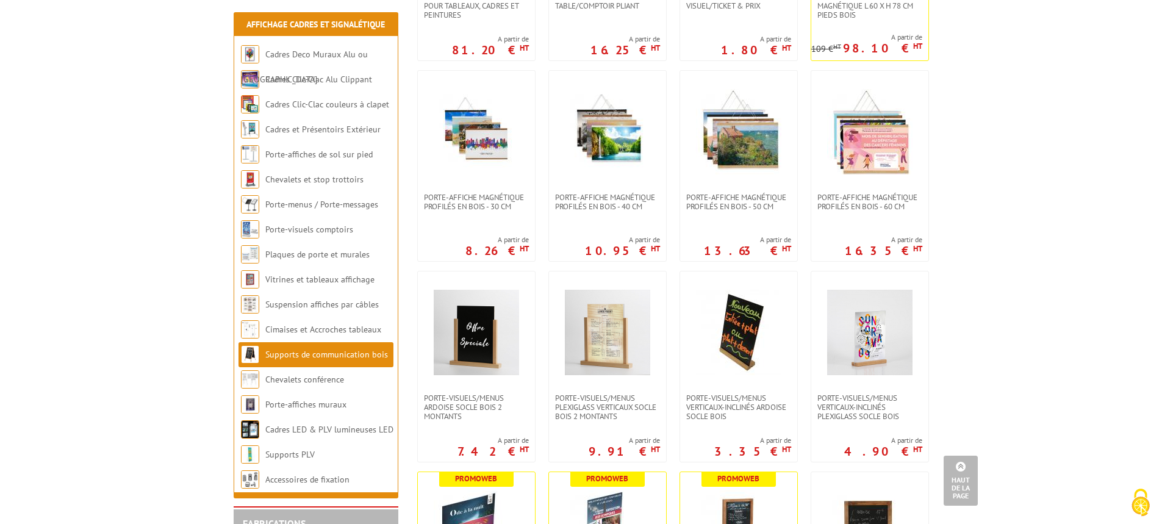
scroll to position [1342, 0]
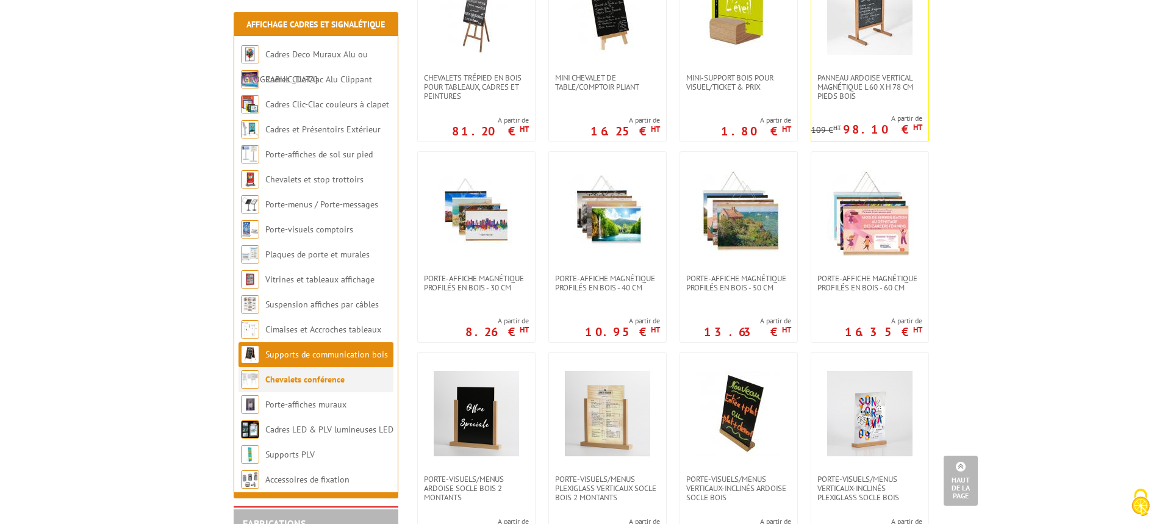
click at [318, 384] on link "Chevalets conférence" at bounding box center [304, 379] width 79 height 11
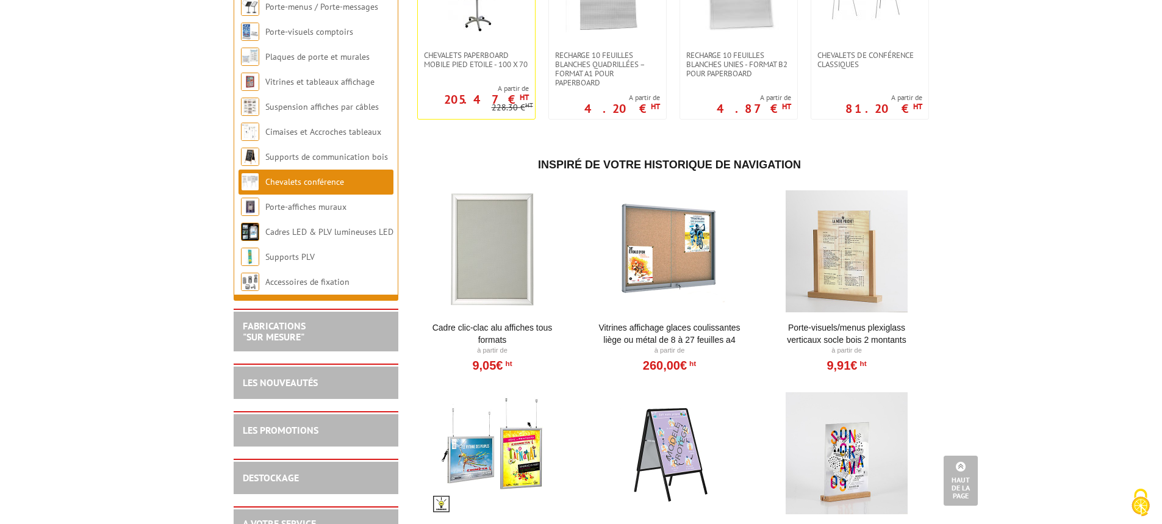
scroll to position [342, 0]
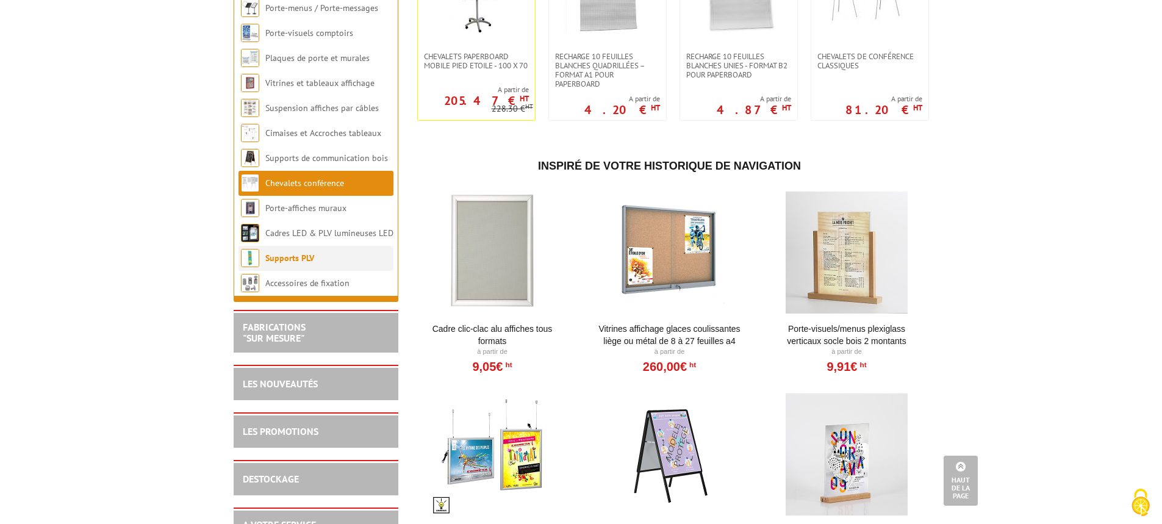
click at [292, 259] on link "Supports PLV" at bounding box center [289, 258] width 49 height 11
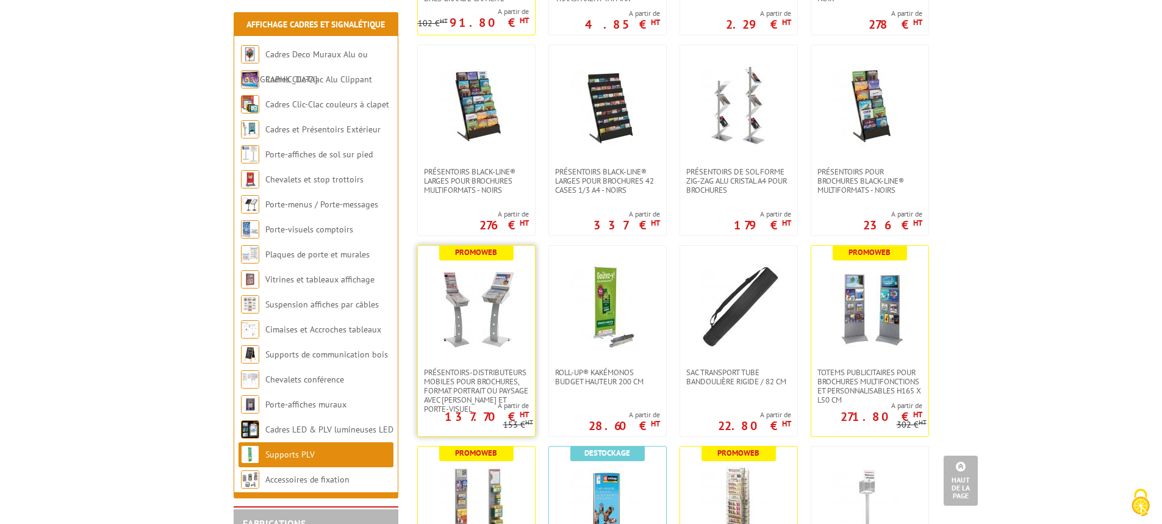
scroll to position [2807, 0]
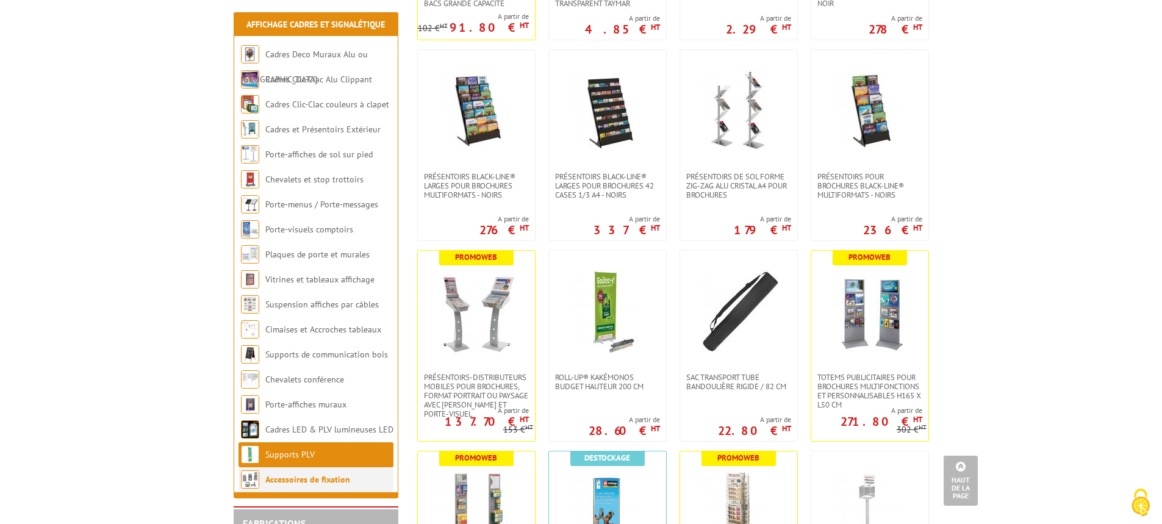
click at [312, 481] on link "Accessoires de fixation" at bounding box center [307, 479] width 85 height 11
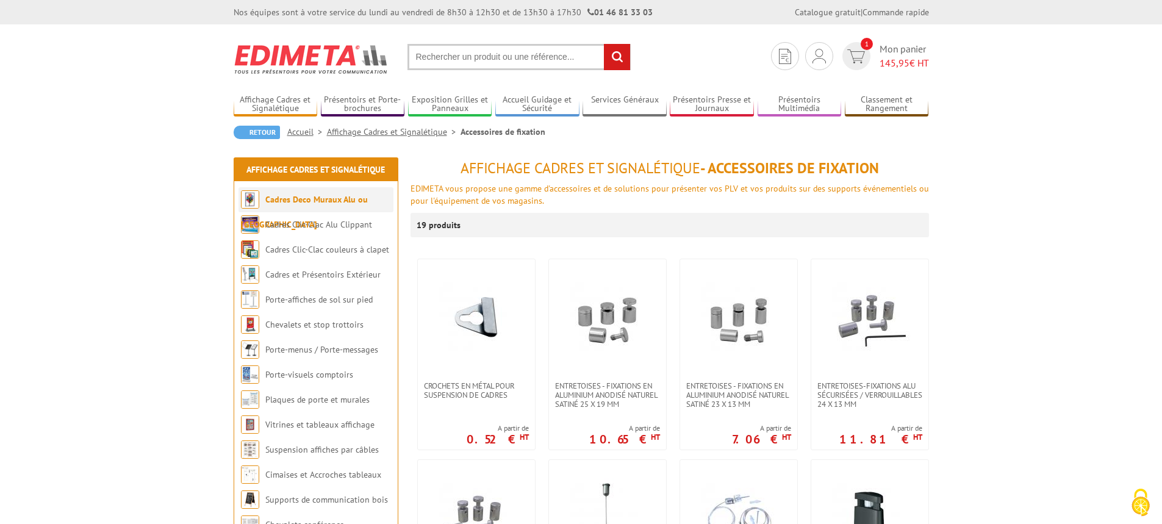
click at [310, 200] on link "Cadres Deco Muraux Alu ou [GEOGRAPHIC_DATA]" at bounding box center [304, 212] width 127 height 36
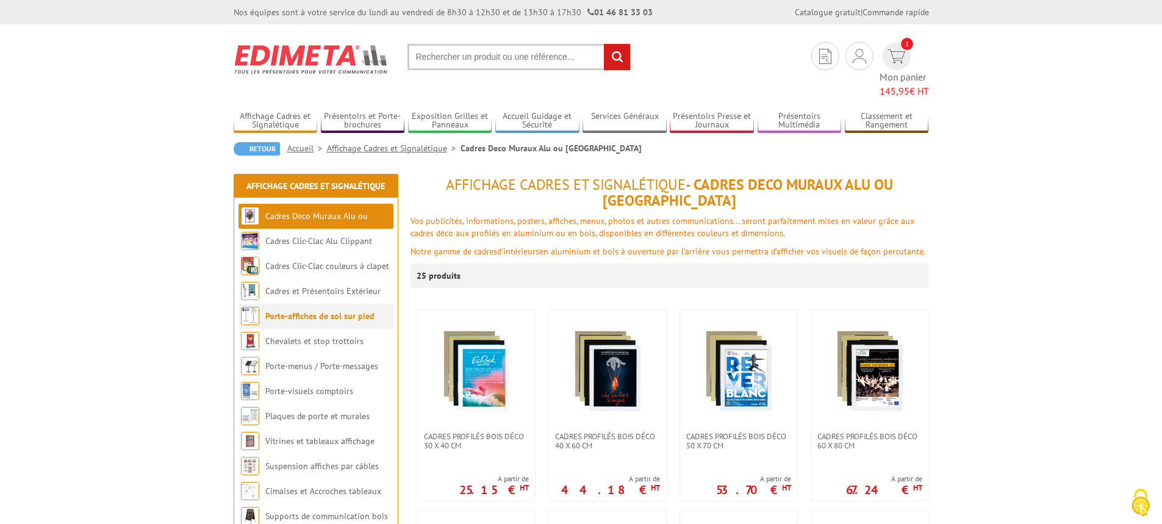
click at [325, 311] on link "Porte-affiches de sol sur pied" at bounding box center [319, 316] width 109 height 11
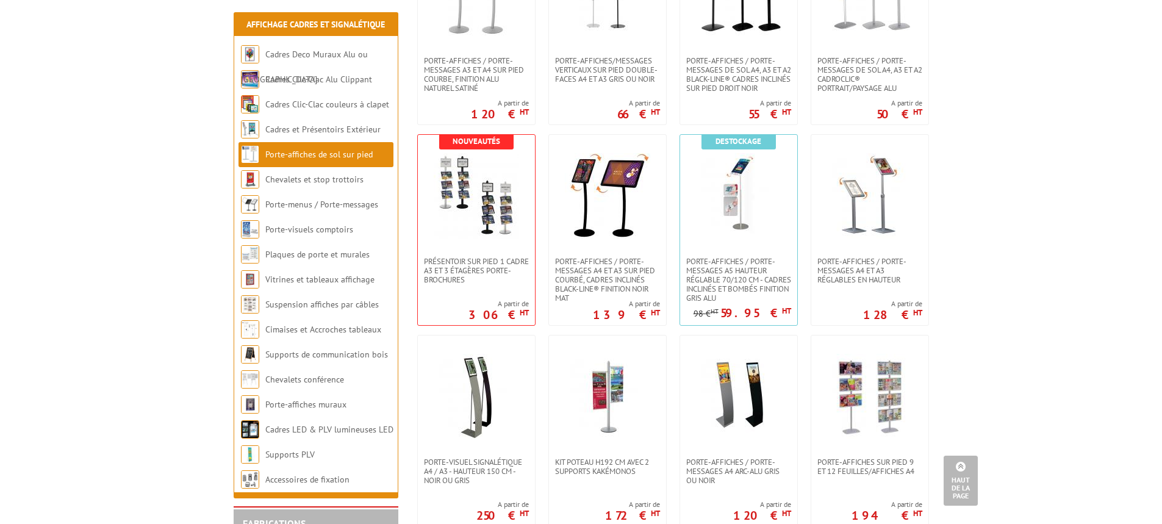
scroll to position [1525, 0]
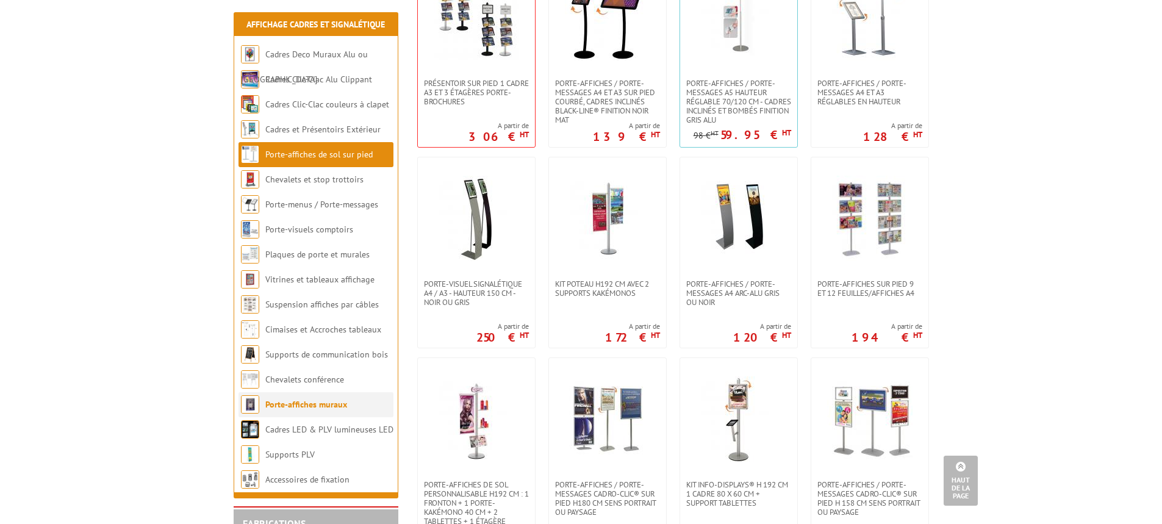
click at [312, 404] on link "Porte-affiches muraux" at bounding box center [306, 404] width 82 height 11
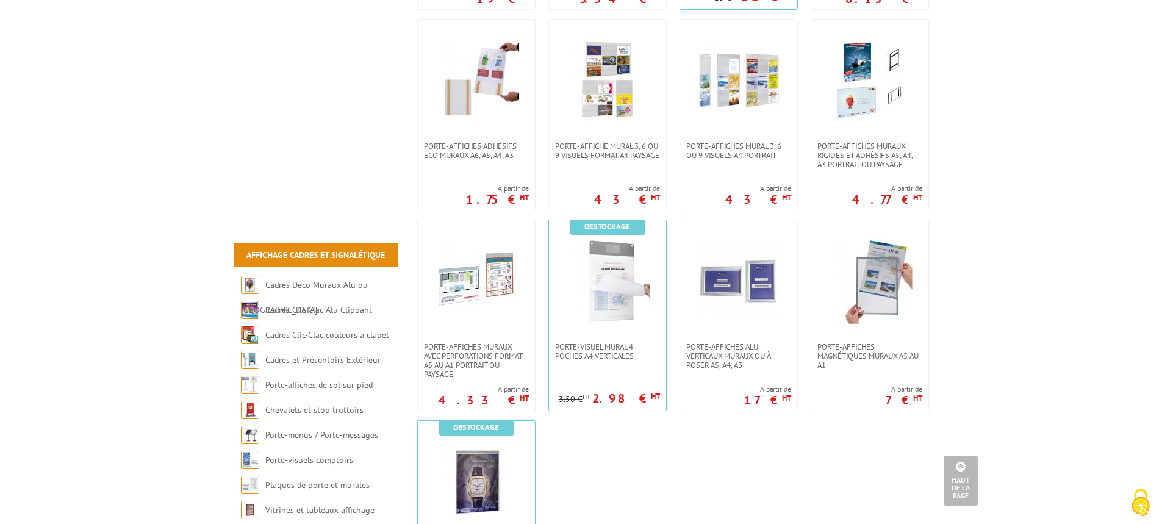
click at [285, 145] on div "Affichage Cadres et Signalétique - Porte-affiches muraux Edimeta vous offre une…" at bounding box center [582, 199] width 708 height 1810
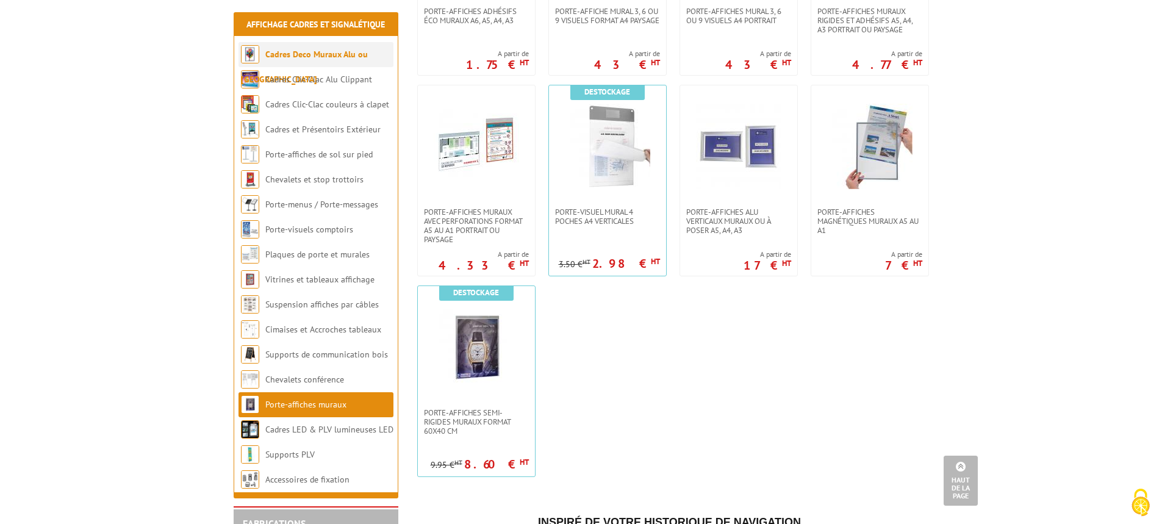
scroll to position [1037, 0]
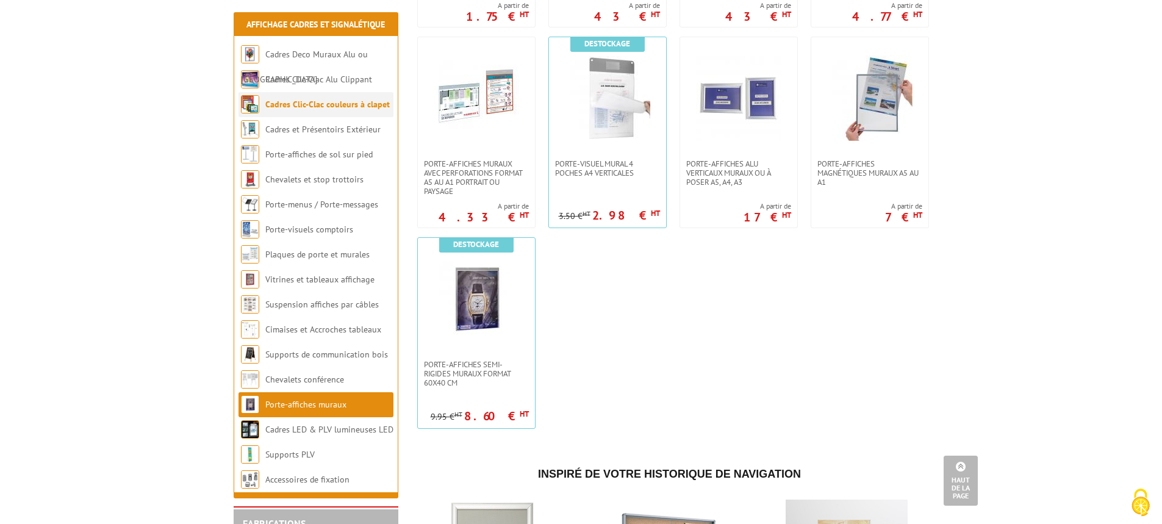
click at [312, 105] on link "Cadres Clic-Clac couleurs à clapet" at bounding box center [327, 104] width 124 height 11
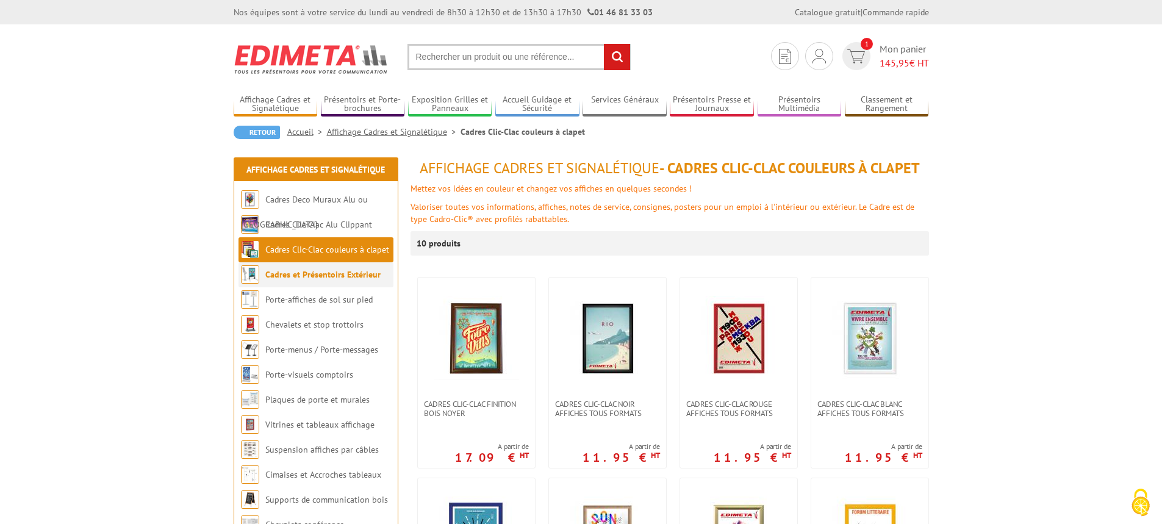
click at [312, 283] on li "Cadres et Présentoirs Extérieur" at bounding box center [316, 274] width 155 height 25
click at [314, 278] on link "Cadres et Présentoirs Extérieur" at bounding box center [322, 274] width 115 height 11
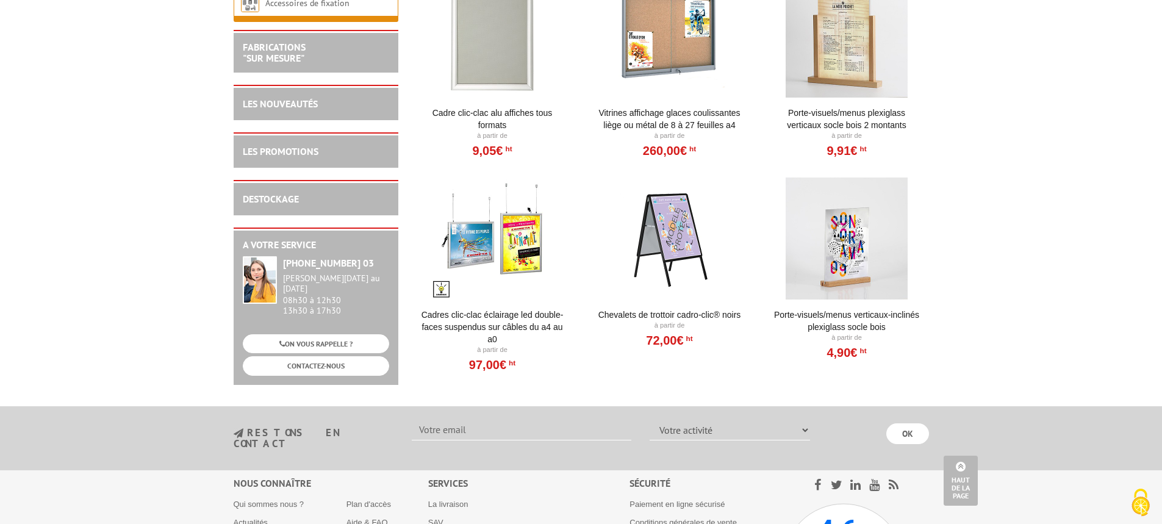
scroll to position [1403, 0]
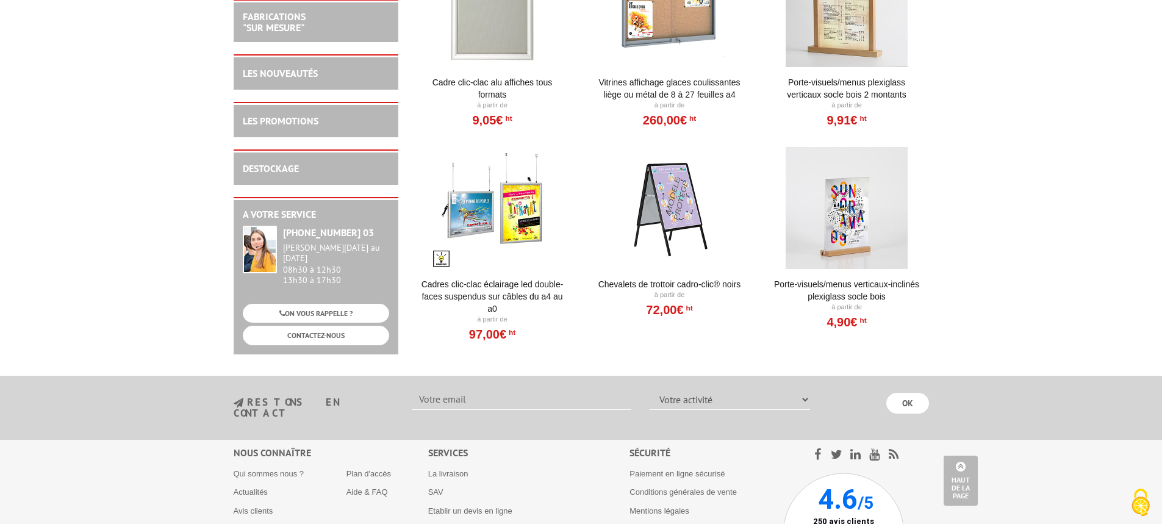
click at [848, 228] on div at bounding box center [847, 208] width 151 height 122
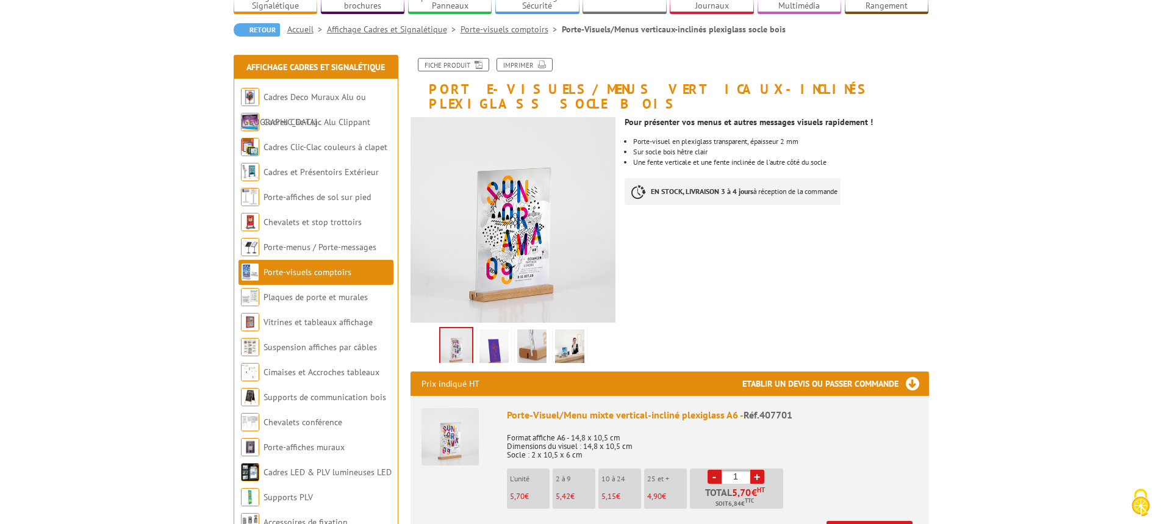
scroll to position [122, 0]
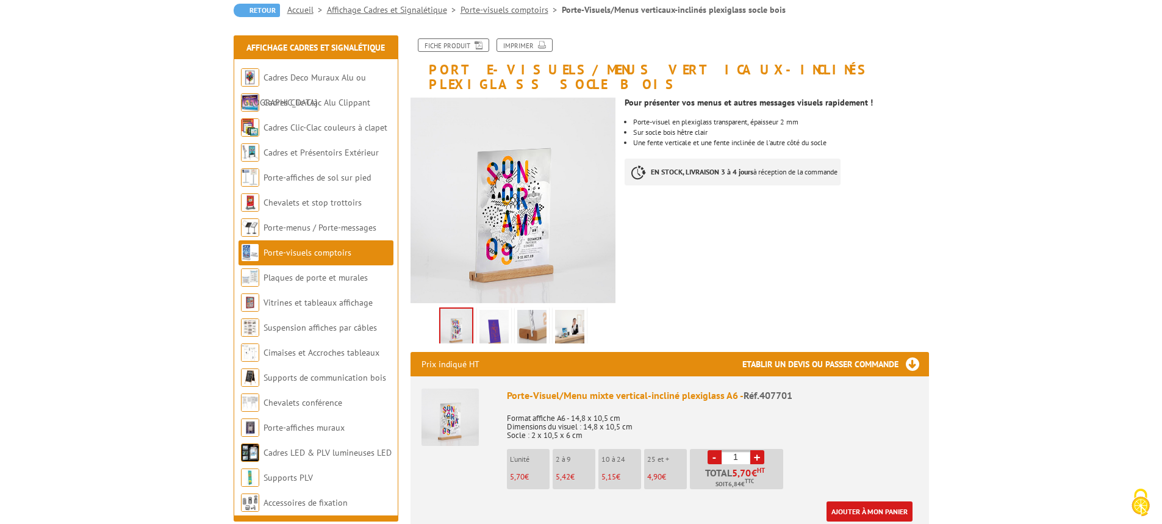
click at [564, 310] on img at bounding box center [569, 329] width 29 height 38
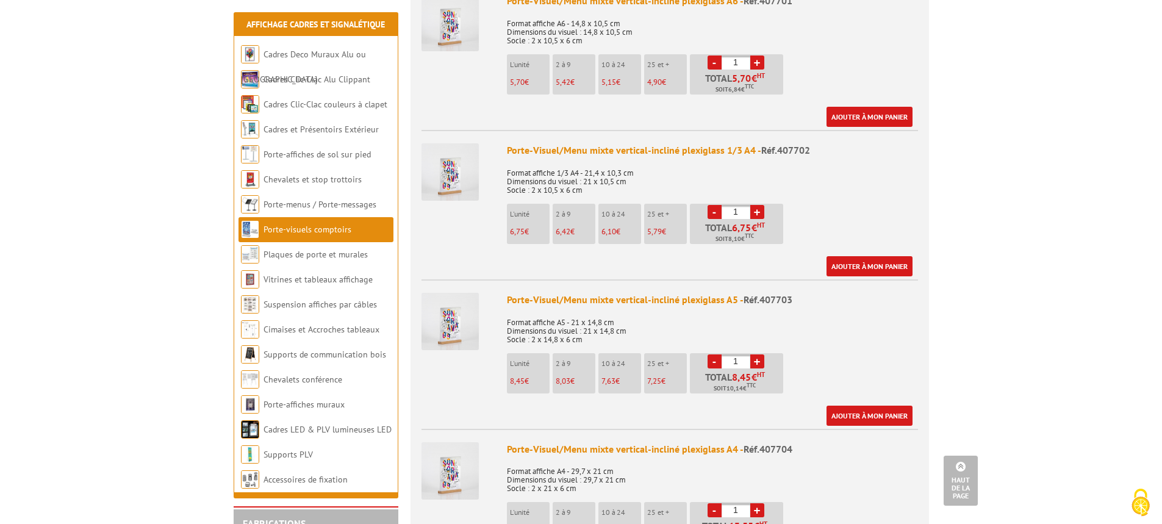
scroll to position [610, 0]
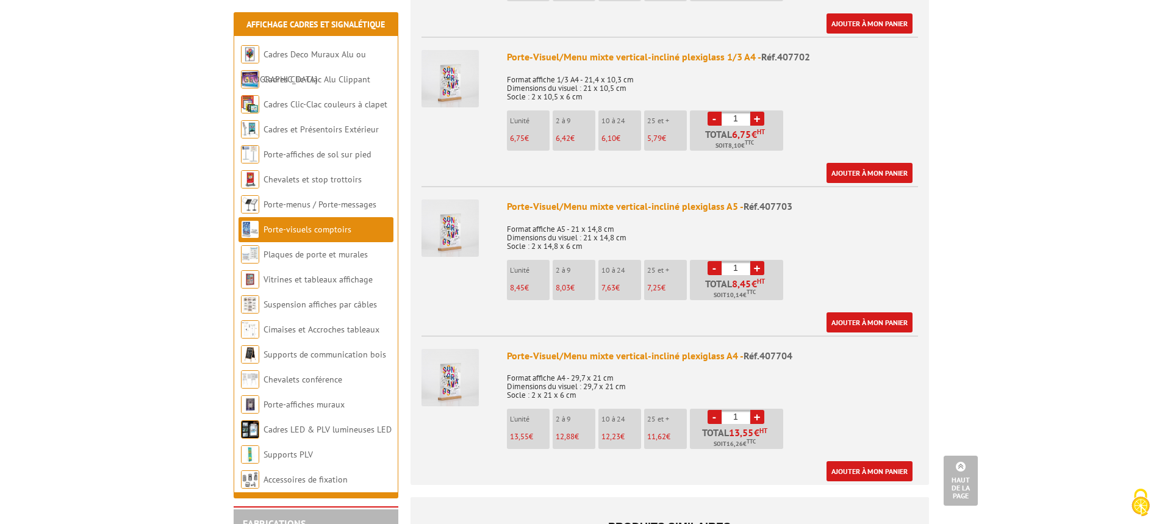
click at [455, 367] on img at bounding box center [450, 377] width 57 height 57
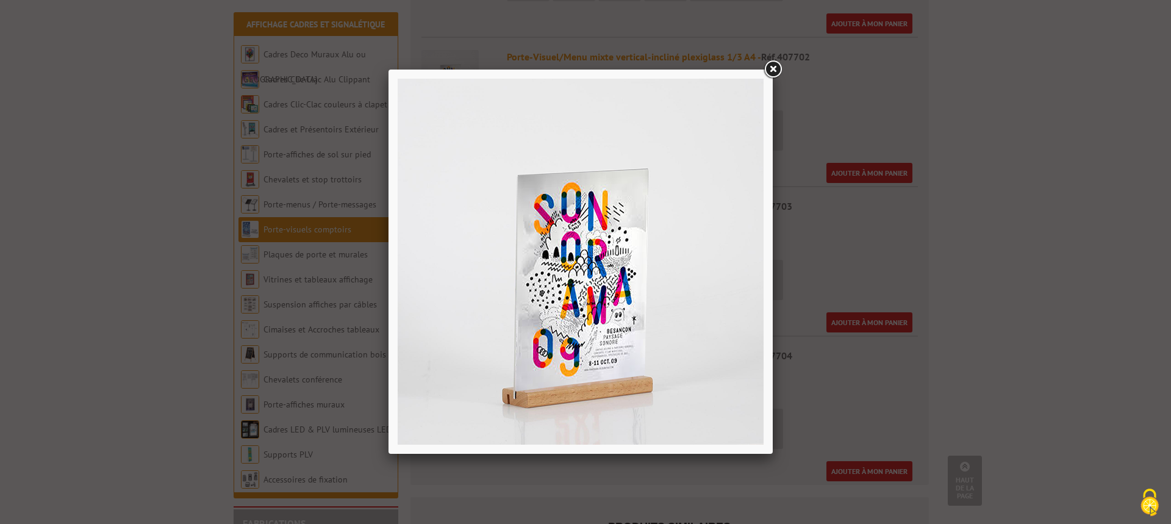
click at [770, 70] on link at bounding box center [773, 70] width 22 height 22
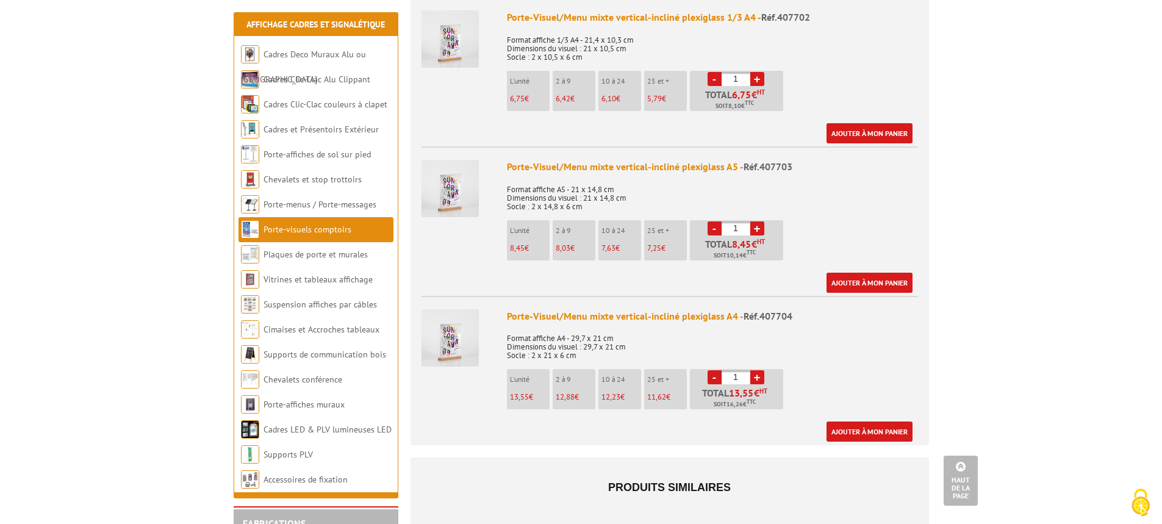
scroll to position [671, 0]
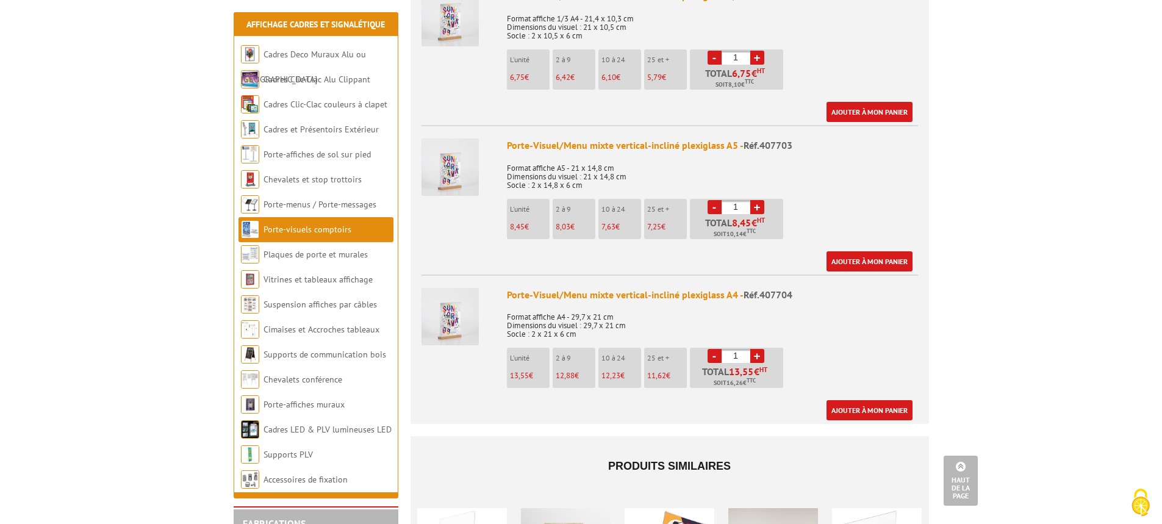
click at [756, 349] on link "+" at bounding box center [757, 356] width 14 height 14
type input "3"
click at [859, 400] on link "Ajouter à mon panier" at bounding box center [870, 410] width 86 height 20
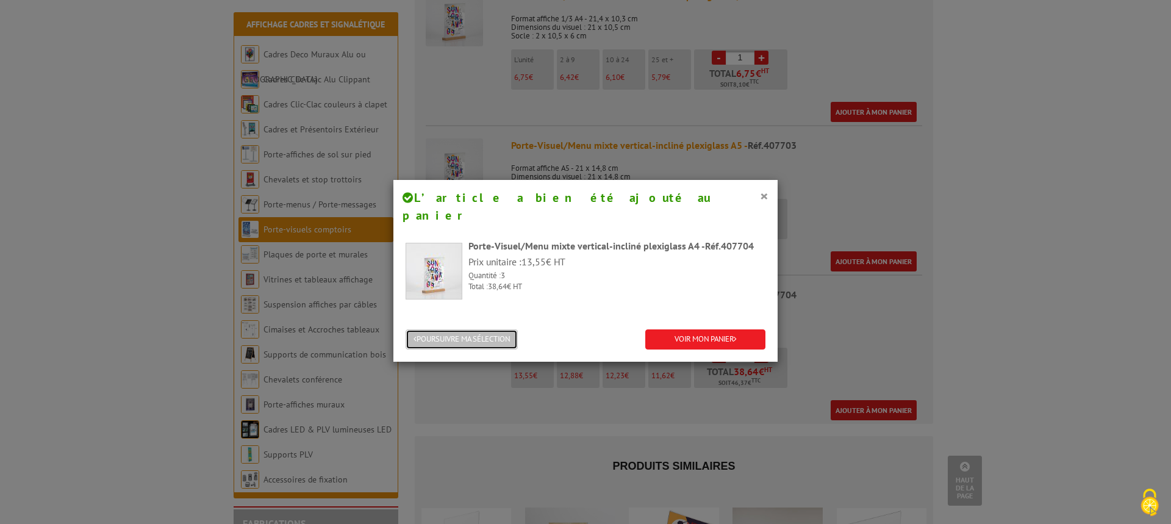
click at [485, 329] on button "POURSUIVRE MA SÉLECTION" at bounding box center [462, 339] width 112 height 20
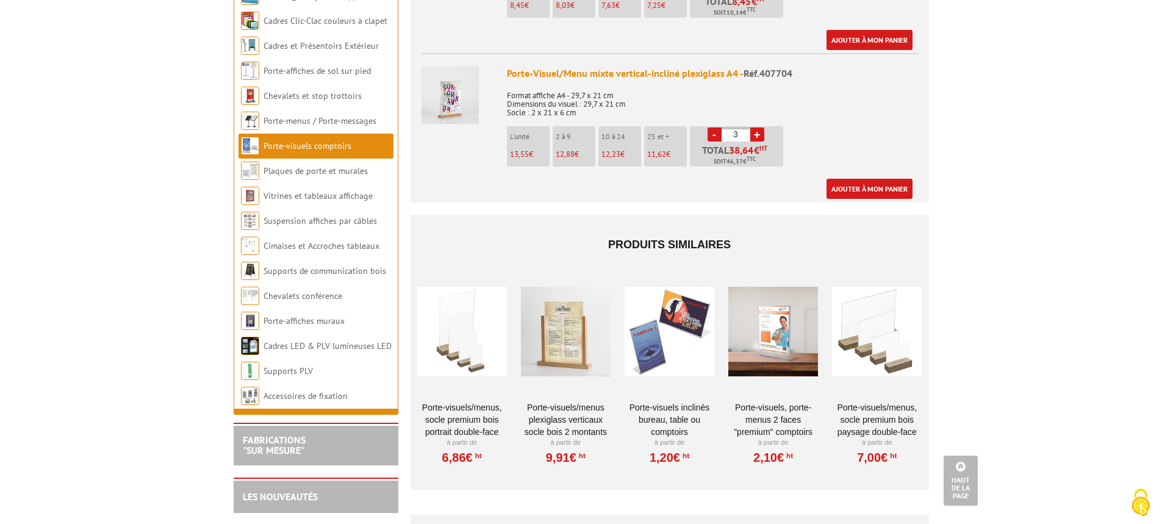
scroll to position [915, 0]
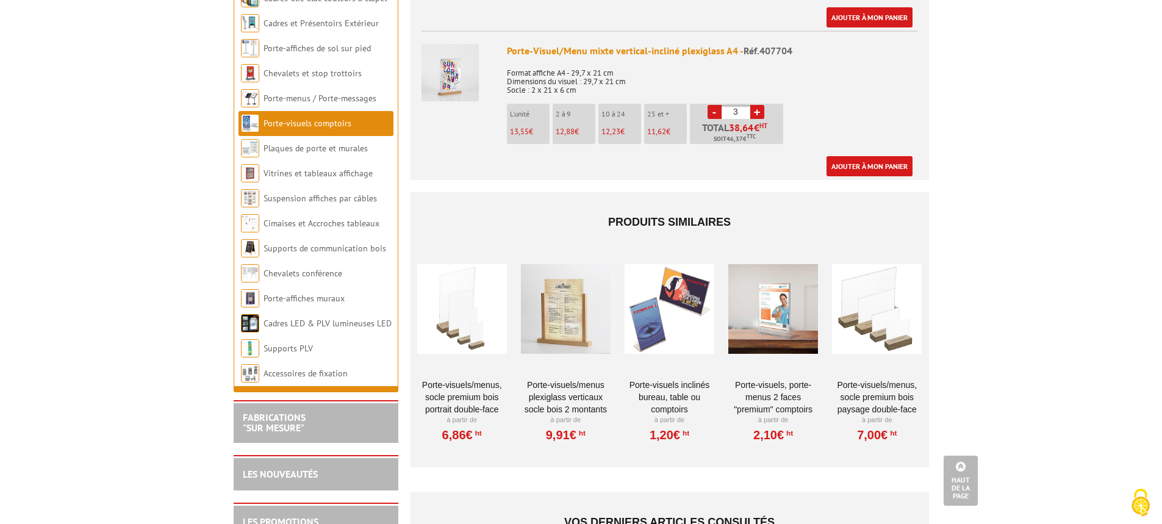
click at [660, 321] on div at bounding box center [670, 309] width 90 height 122
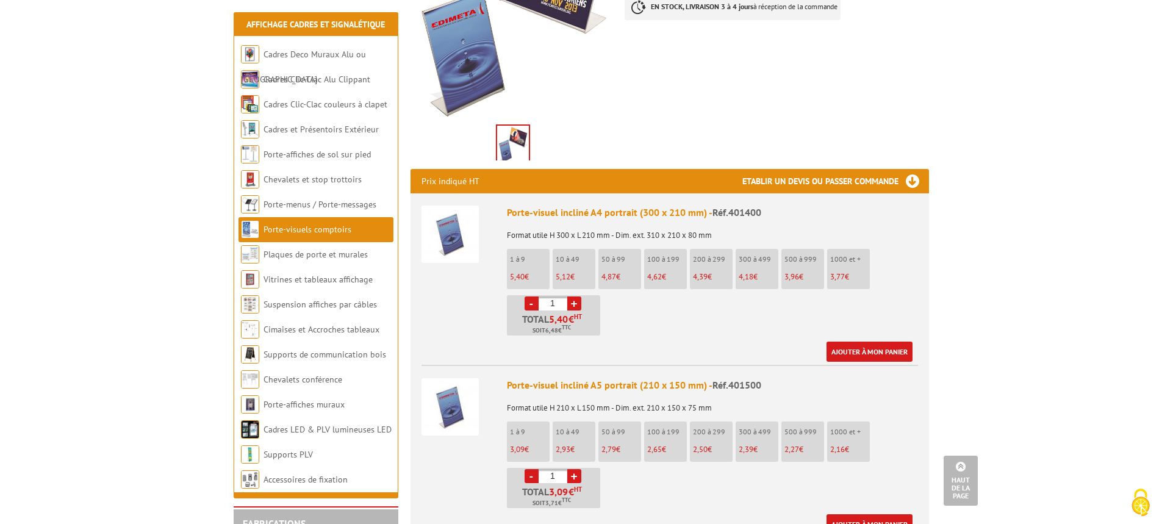
click at [575, 297] on link "+" at bounding box center [574, 304] width 14 height 14
type input "2"
click at [859, 342] on link "Ajouter à mon panier" at bounding box center [870, 352] width 86 height 20
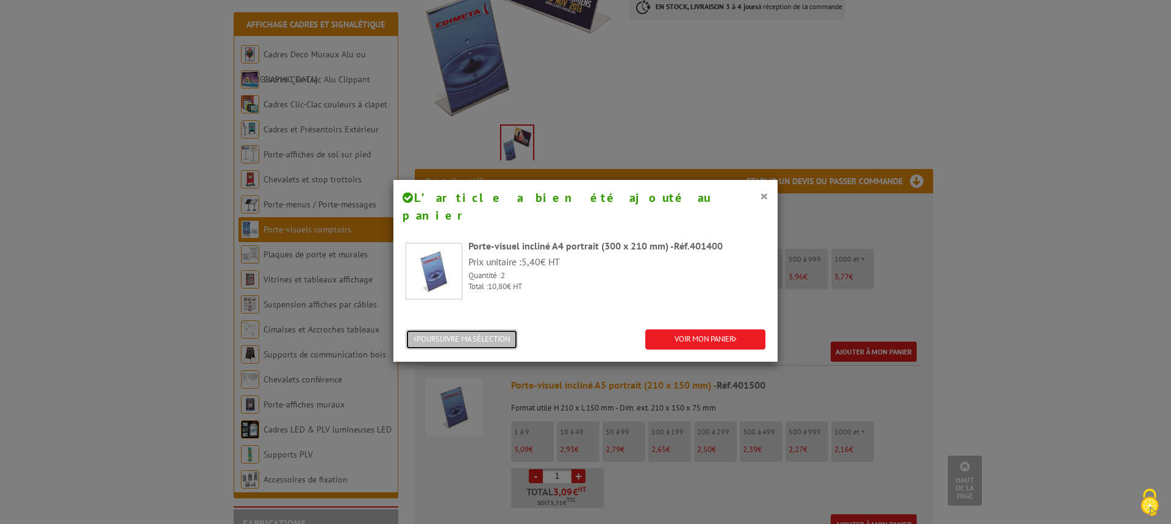
click at [506, 329] on button "POURSUIVRE MA SÉLECTION" at bounding box center [462, 339] width 112 height 20
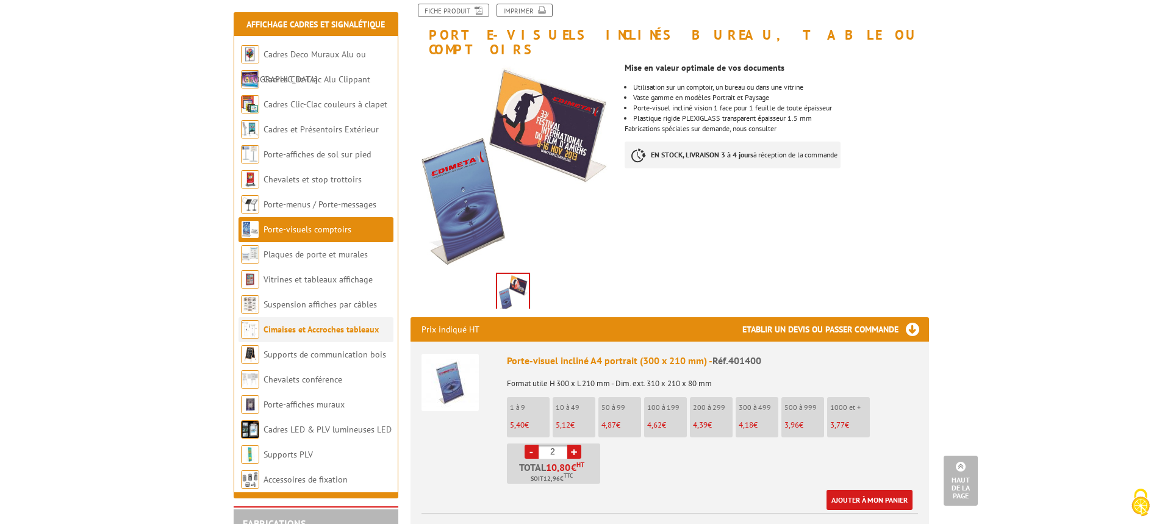
scroll to position [122, 0]
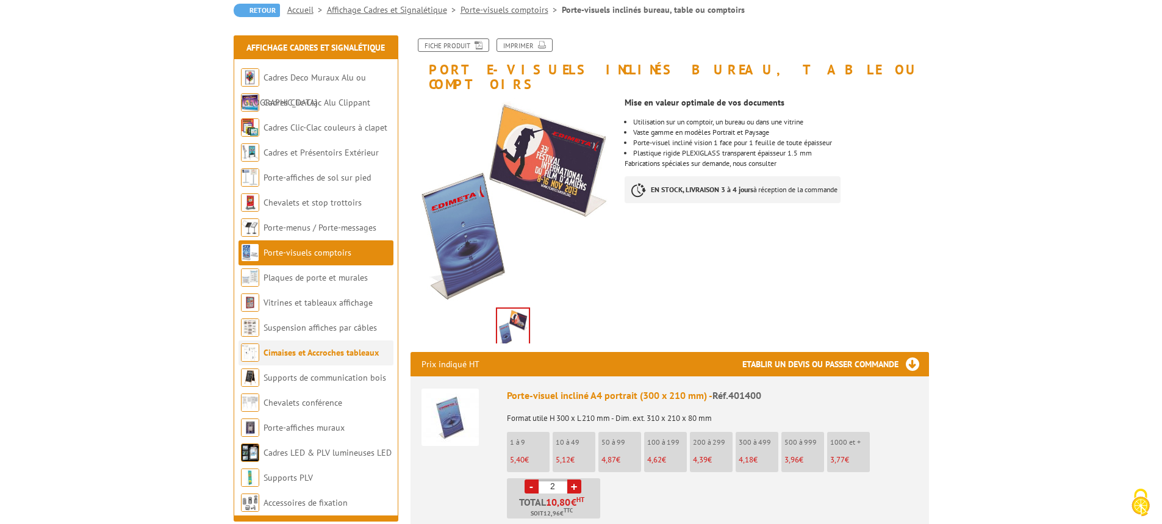
click at [329, 353] on link "Cimaises et Accroches tableaux" at bounding box center [321, 352] width 115 height 11
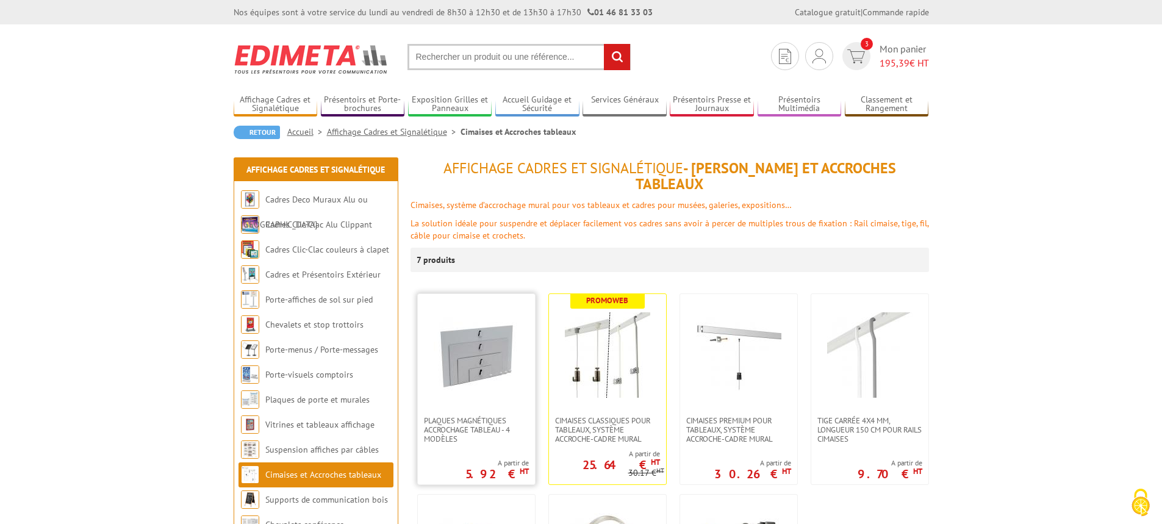
scroll to position [61, 0]
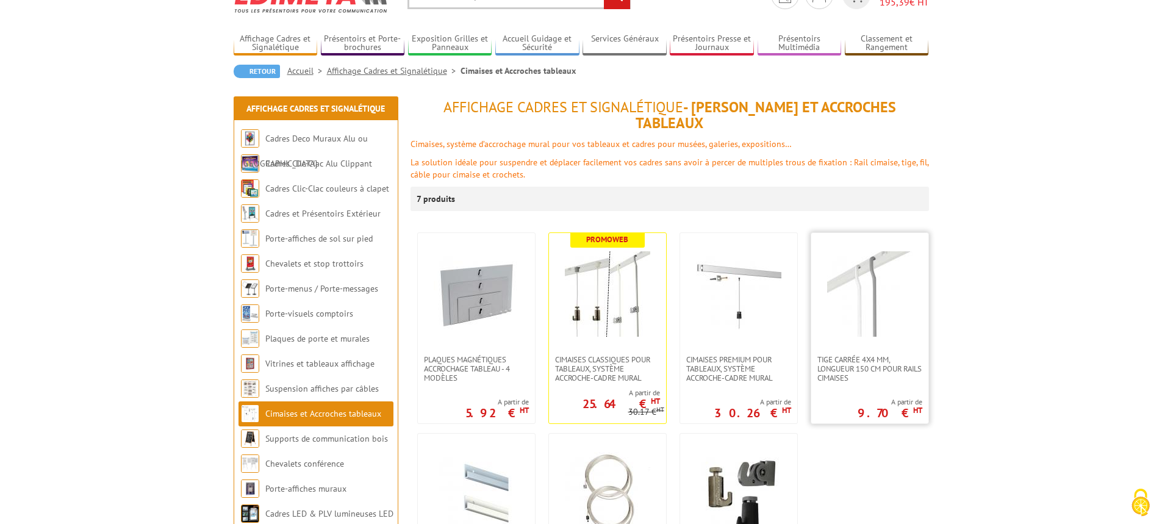
click at [849, 337] on link at bounding box center [869, 294] width 117 height 122
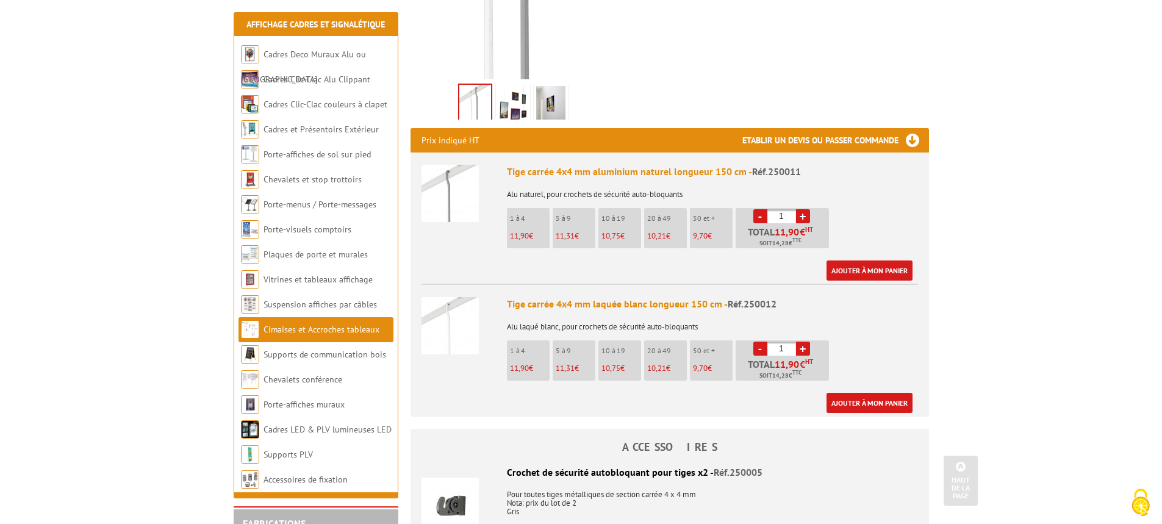
scroll to position [366, 0]
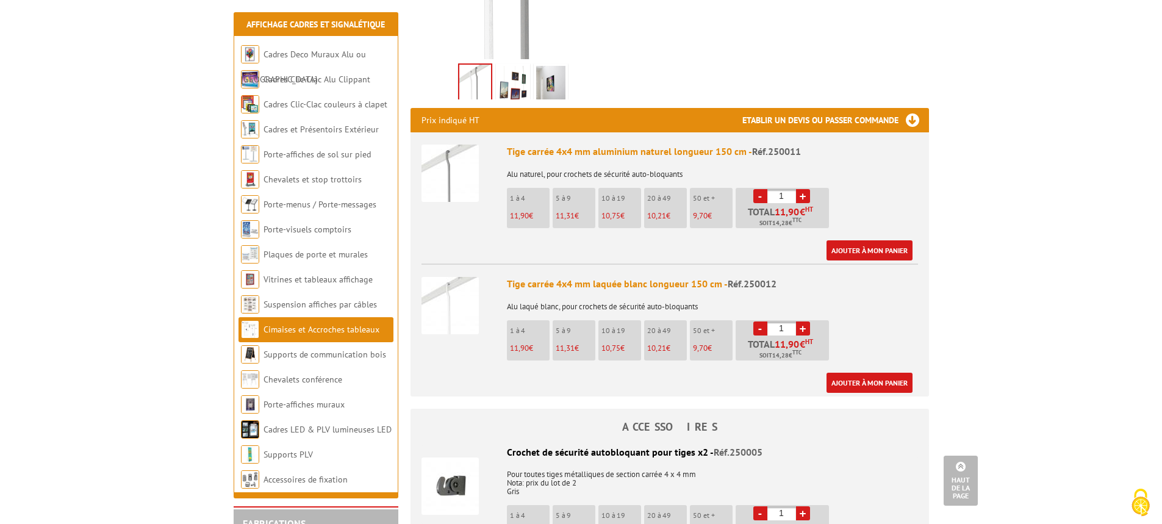
drag, startPoint x: 786, startPoint y: 178, endPoint x: 770, endPoint y: 179, distance: 16.5
click at [770, 189] on input "1" at bounding box center [782, 196] width 29 height 14
type input "20"
click at [858, 240] on link "Ajouter à mon panier" at bounding box center [870, 250] width 86 height 20
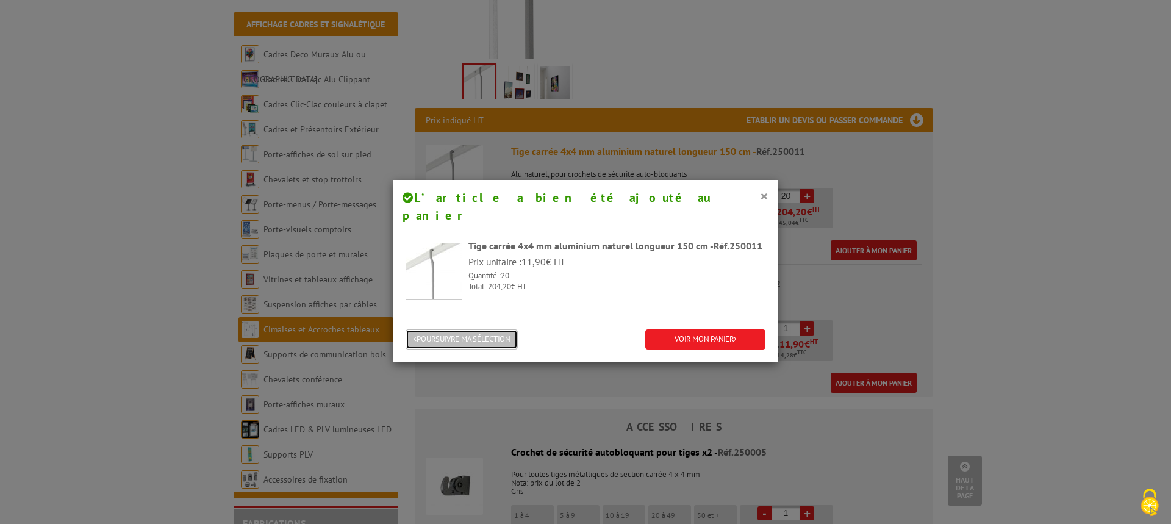
click at [464, 329] on button "POURSUIVRE MA SÉLECTION" at bounding box center [462, 339] width 112 height 20
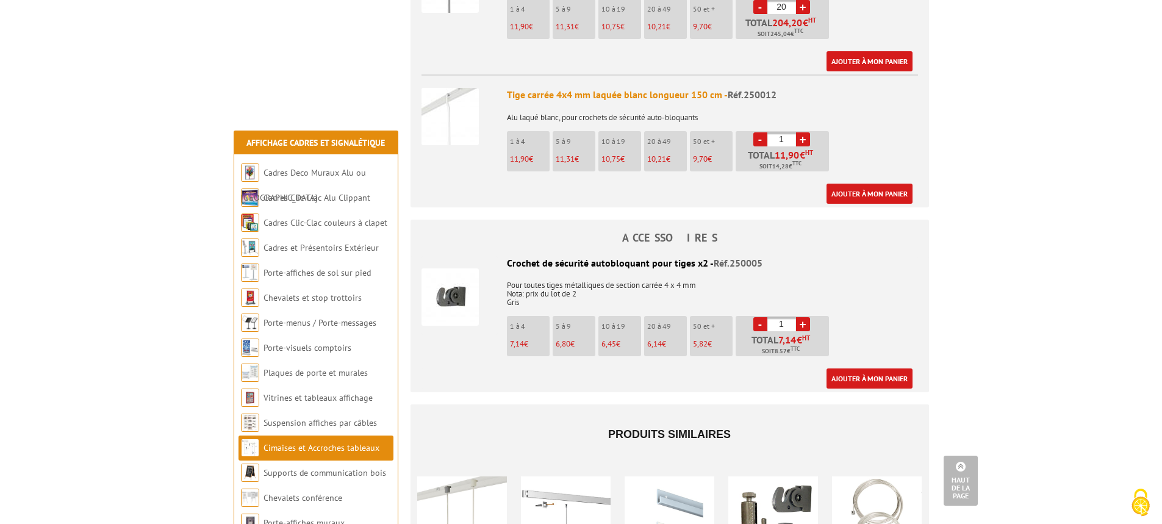
scroll to position [732, 0]
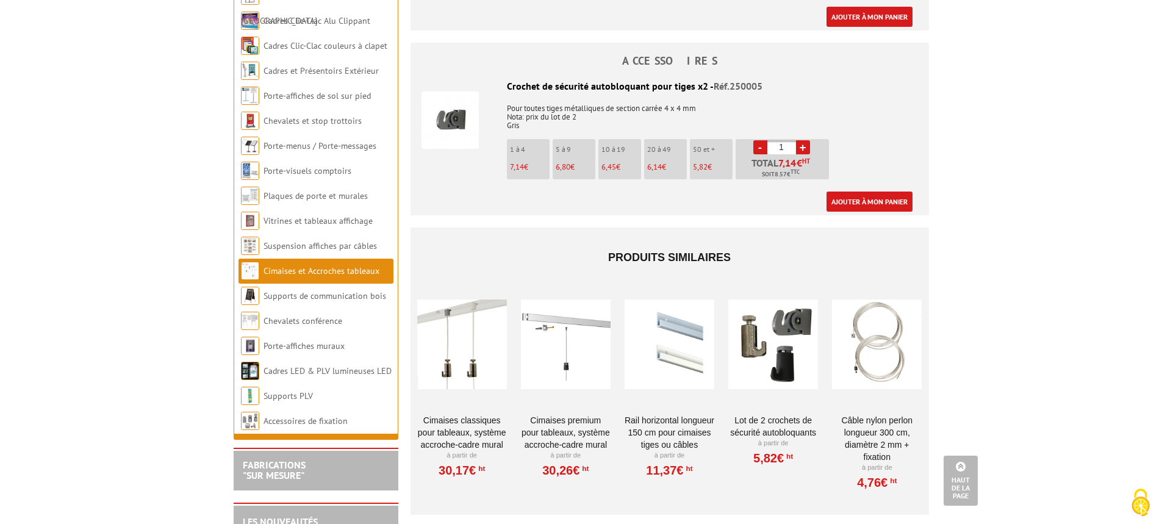
drag, startPoint x: 790, startPoint y: 135, endPoint x: 774, endPoint y: 134, distance: 16.5
click at [774, 140] on input "1" at bounding box center [782, 147] width 29 height 14
click at [711, 166] on ul "1 à 4 7,14 € 5 à 9 6,80 € 10 à 19 6,45 € 20 à 49 6,14 € 50 et + 5,82 € - 20 + 1…" at bounding box center [669, 162] width 325 height 46
drag, startPoint x: 790, startPoint y: 132, endPoint x: 769, endPoint y: 131, distance: 21.4
click at [769, 140] on input "20" at bounding box center [782, 147] width 29 height 14
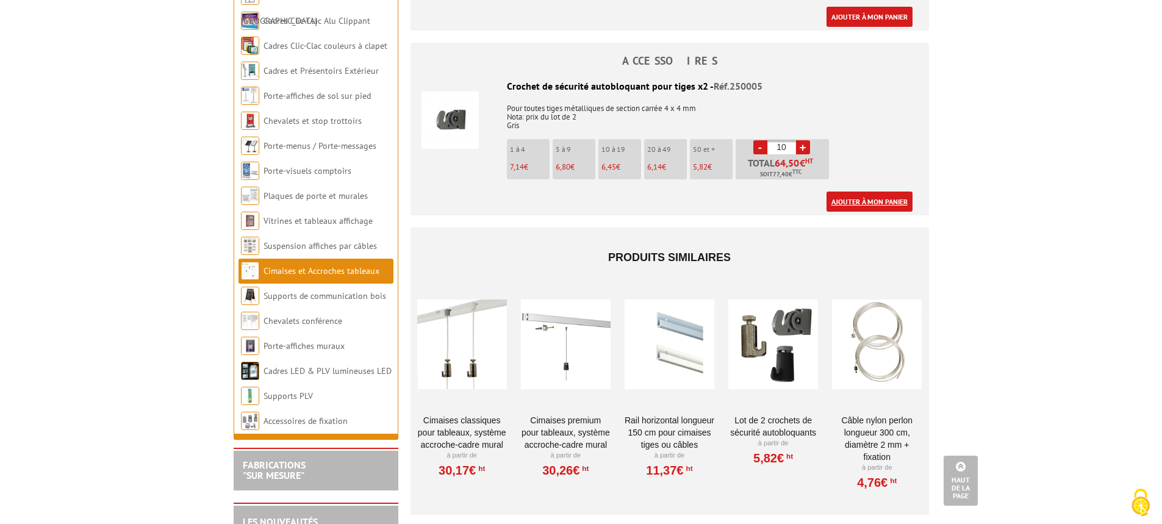
type input "10"
click at [844, 192] on link "Ajouter à mon panier" at bounding box center [870, 202] width 86 height 20
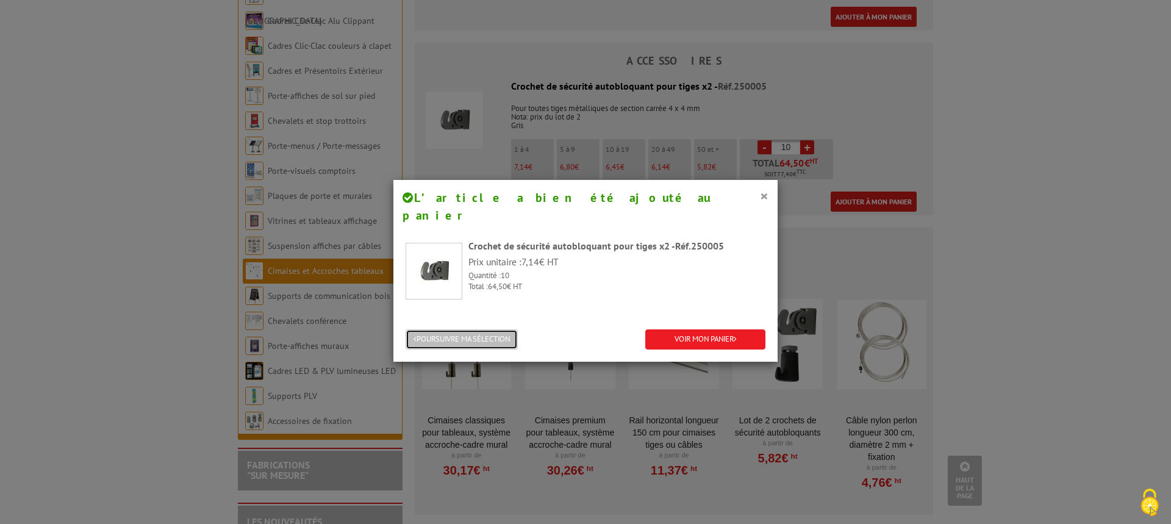
click at [428, 329] on button "POURSUIVRE MA SÉLECTION" at bounding box center [462, 339] width 112 height 20
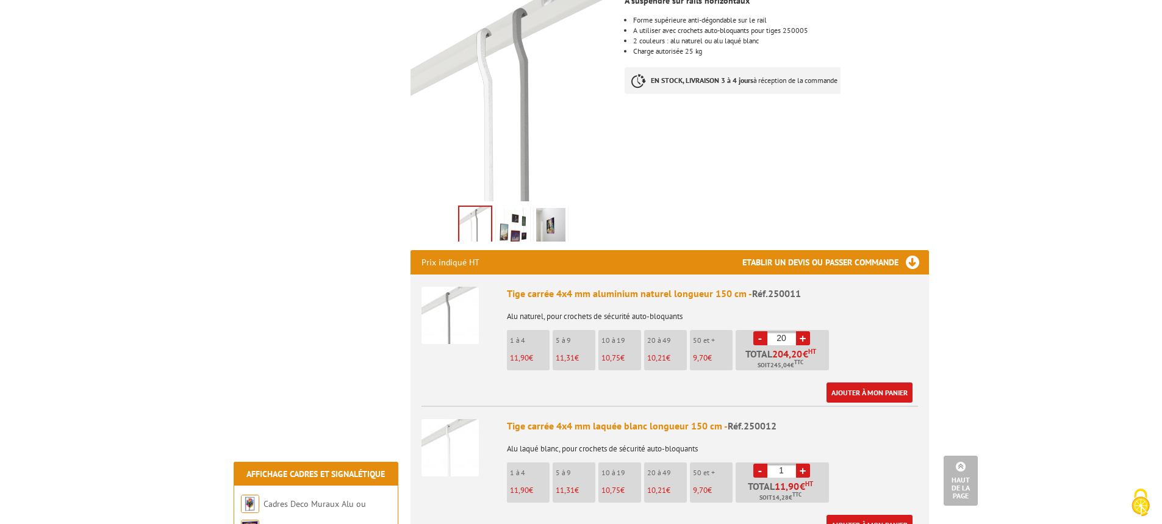
scroll to position [0, 0]
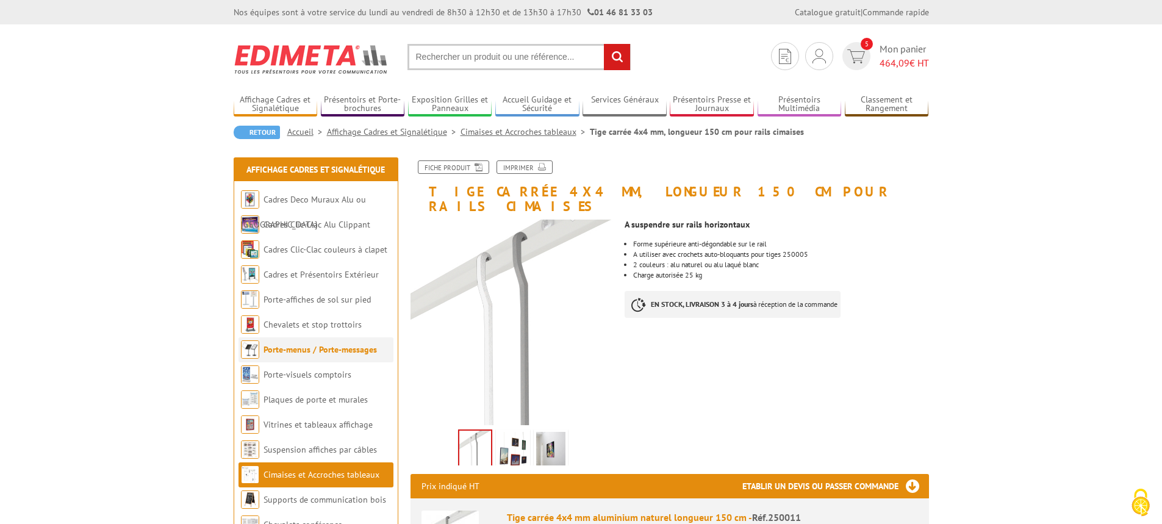
click at [320, 348] on link "Porte-menus / Porte-messages" at bounding box center [320, 349] width 113 height 11
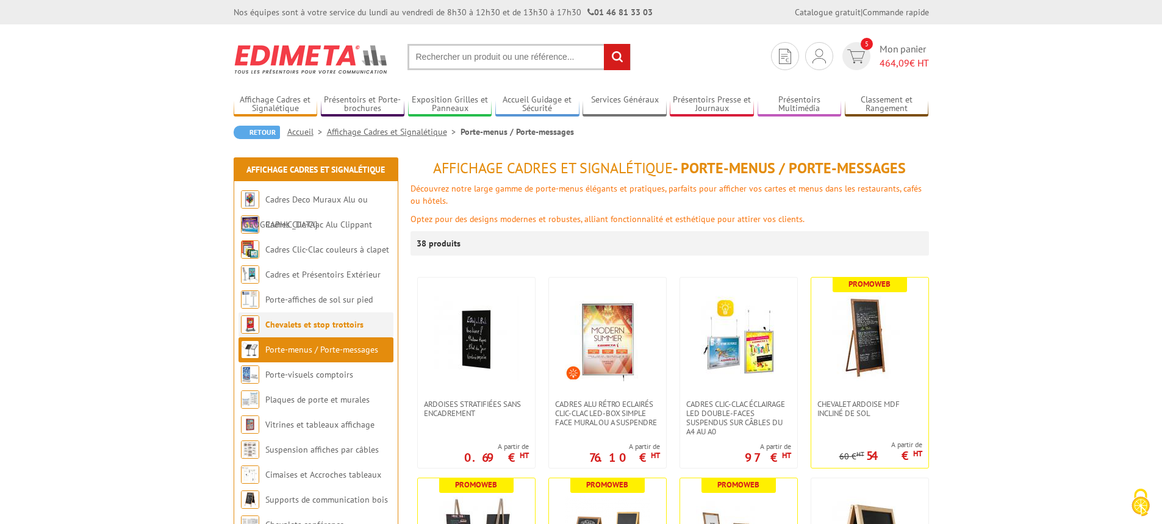
click at [320, 323] on link "Chevalets et stop trottoirs" at bounding box center [314, 324] width 98 height 11
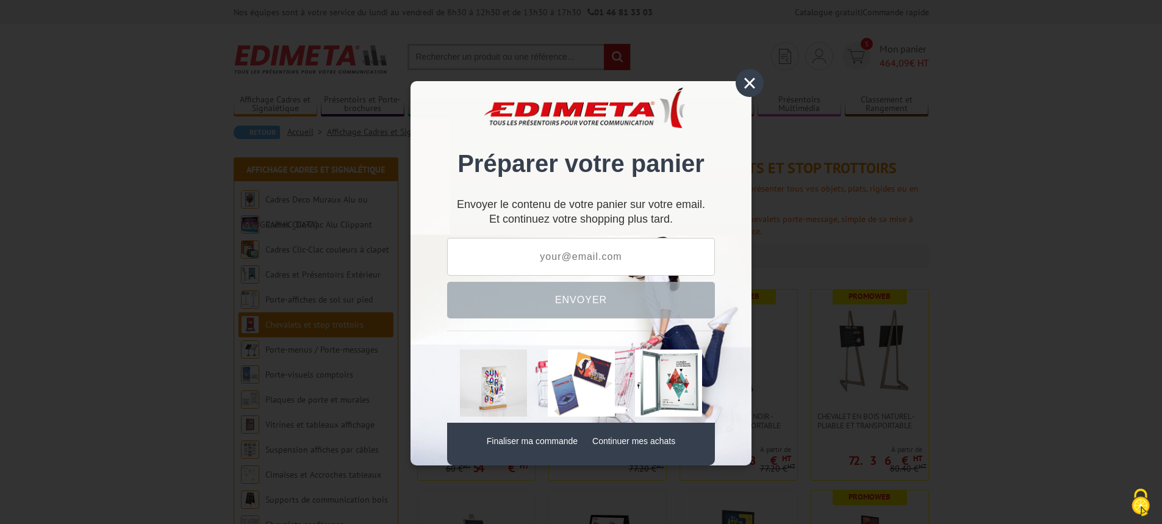
click at [750, 84] on div "×" at bounding box center [750, 83] width 28 height 28
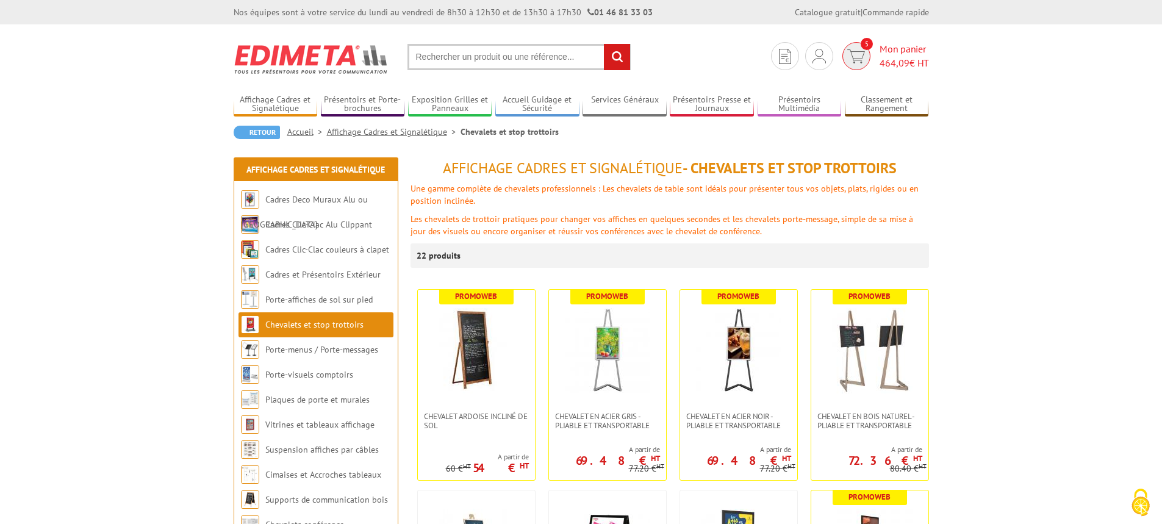
click at [856, 59] on img at bounding box center [856, 56] width 18 height 14
